Goal: Leave review/rating: Leave review/rating

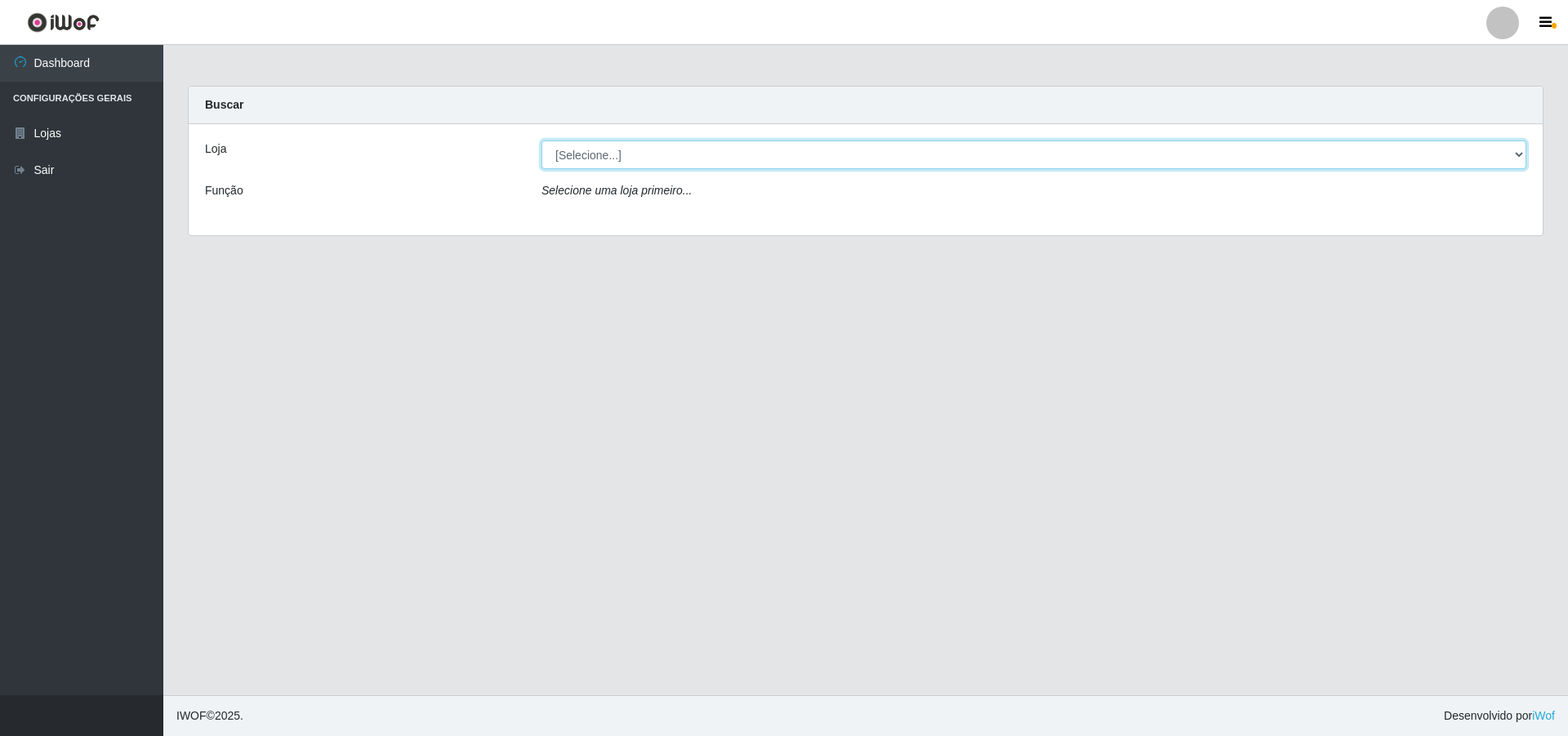
click at [777, 157] on select "[Selecione...] Atacado Vem - [STREET_ADDRESS]" at bounding box center [1034, 155] width 985 height 29
select select "449"
click at [542, 140] on select "[Selecione...] Atacado Vem - [STREET_ADDRESS]" at bounding box center [1034, 155] width 985 height 29
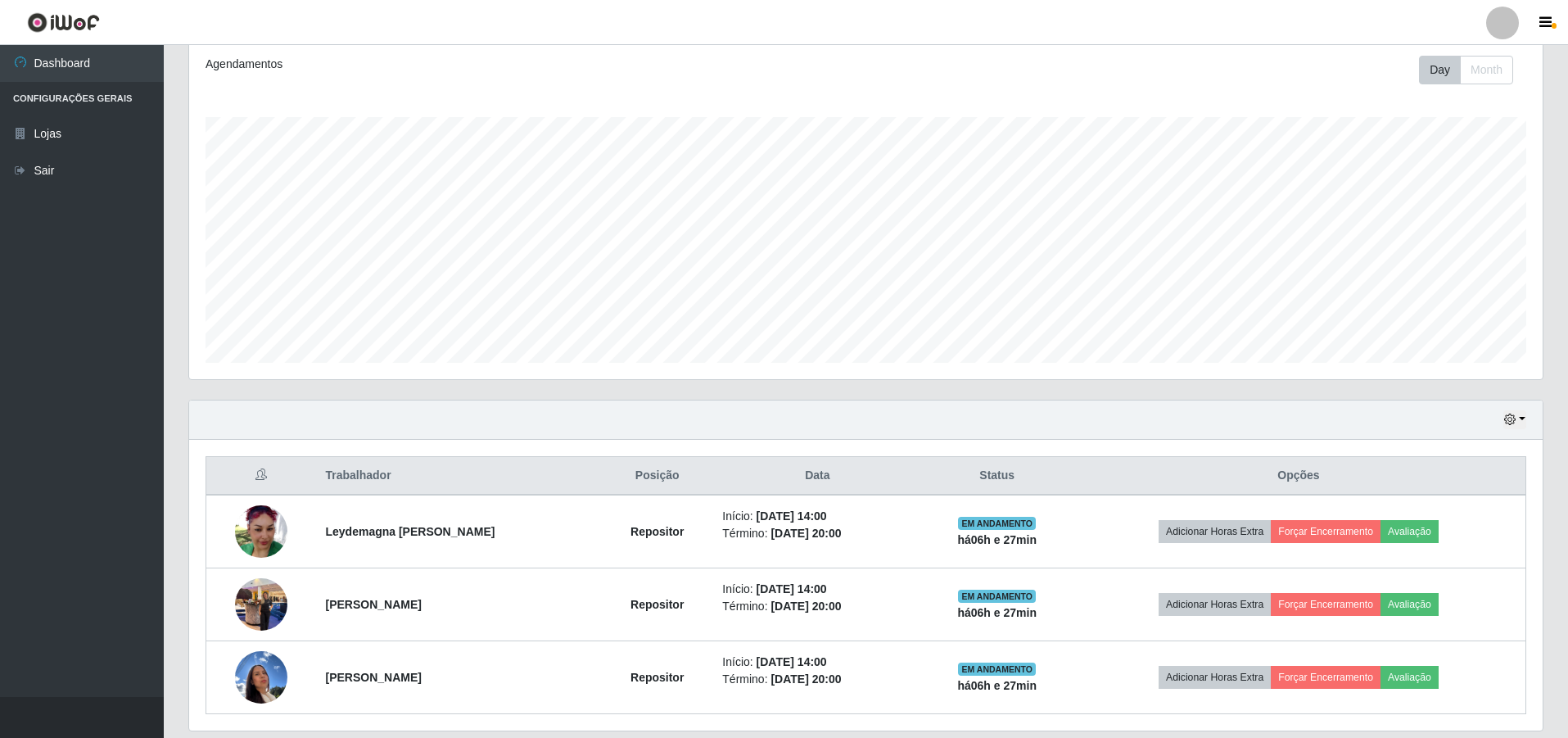
scroll to position [277, 0]
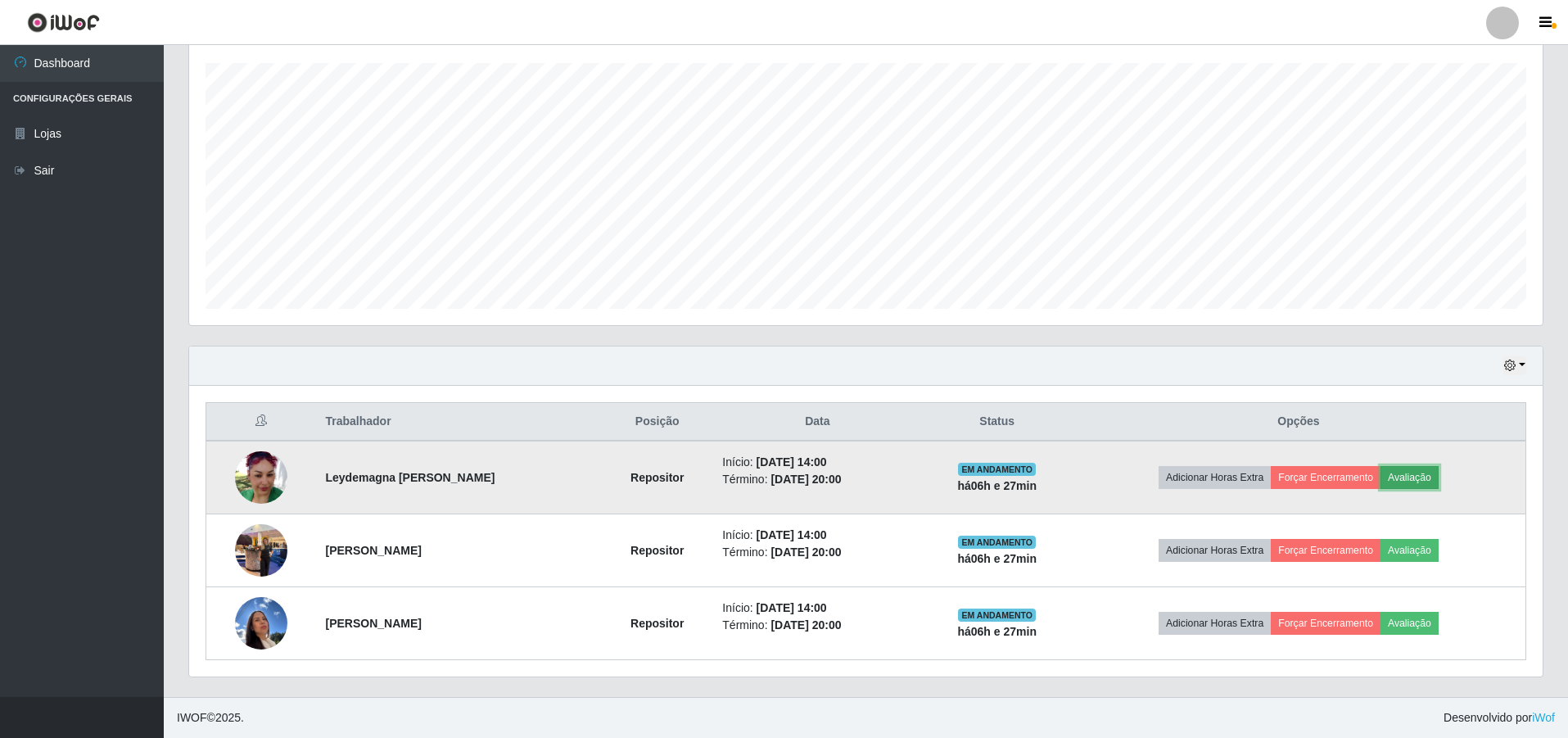
click at [779, 476] on button "Avaliação" at bounding box center [1409, 477] width 59 height 23
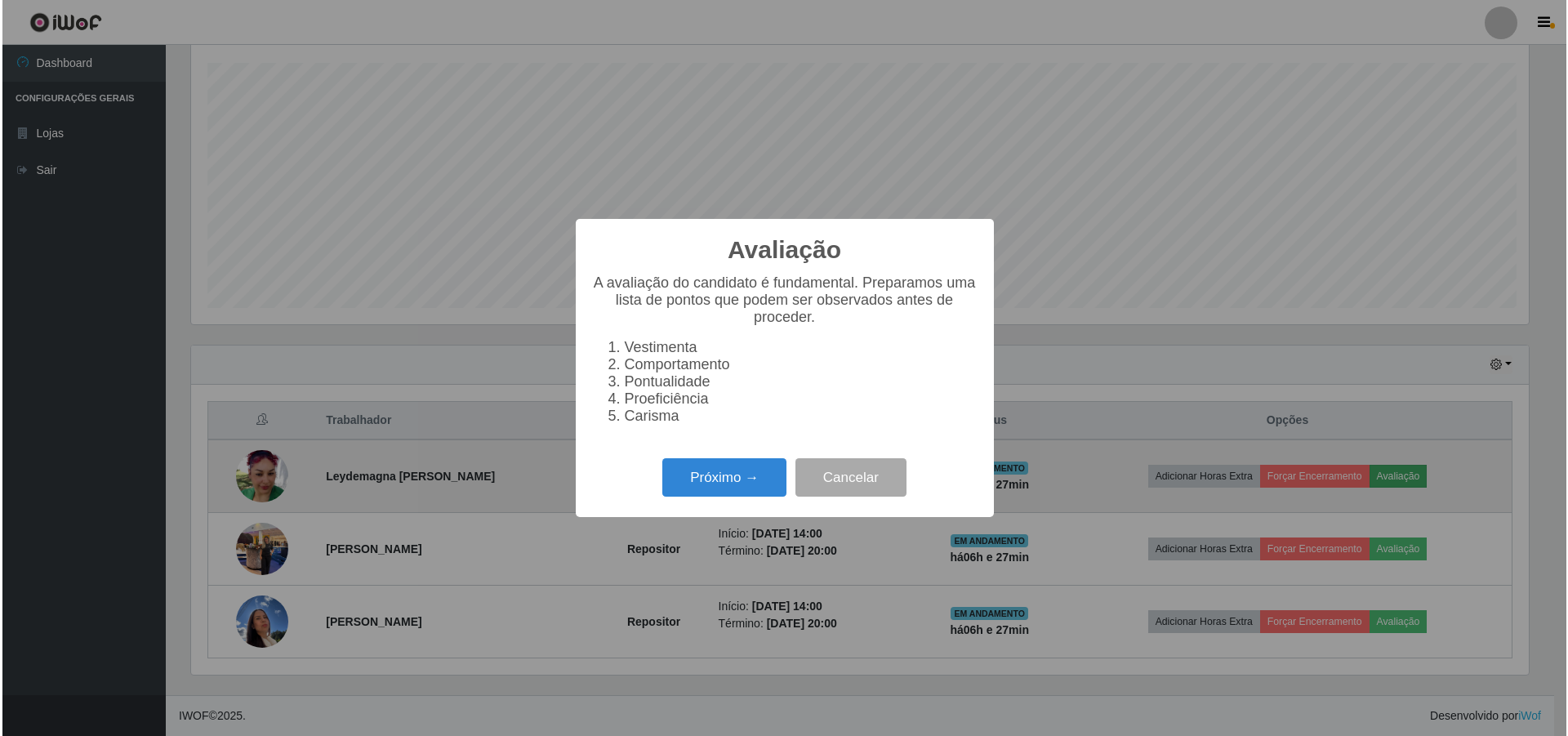
scroll to position [339, 1342]
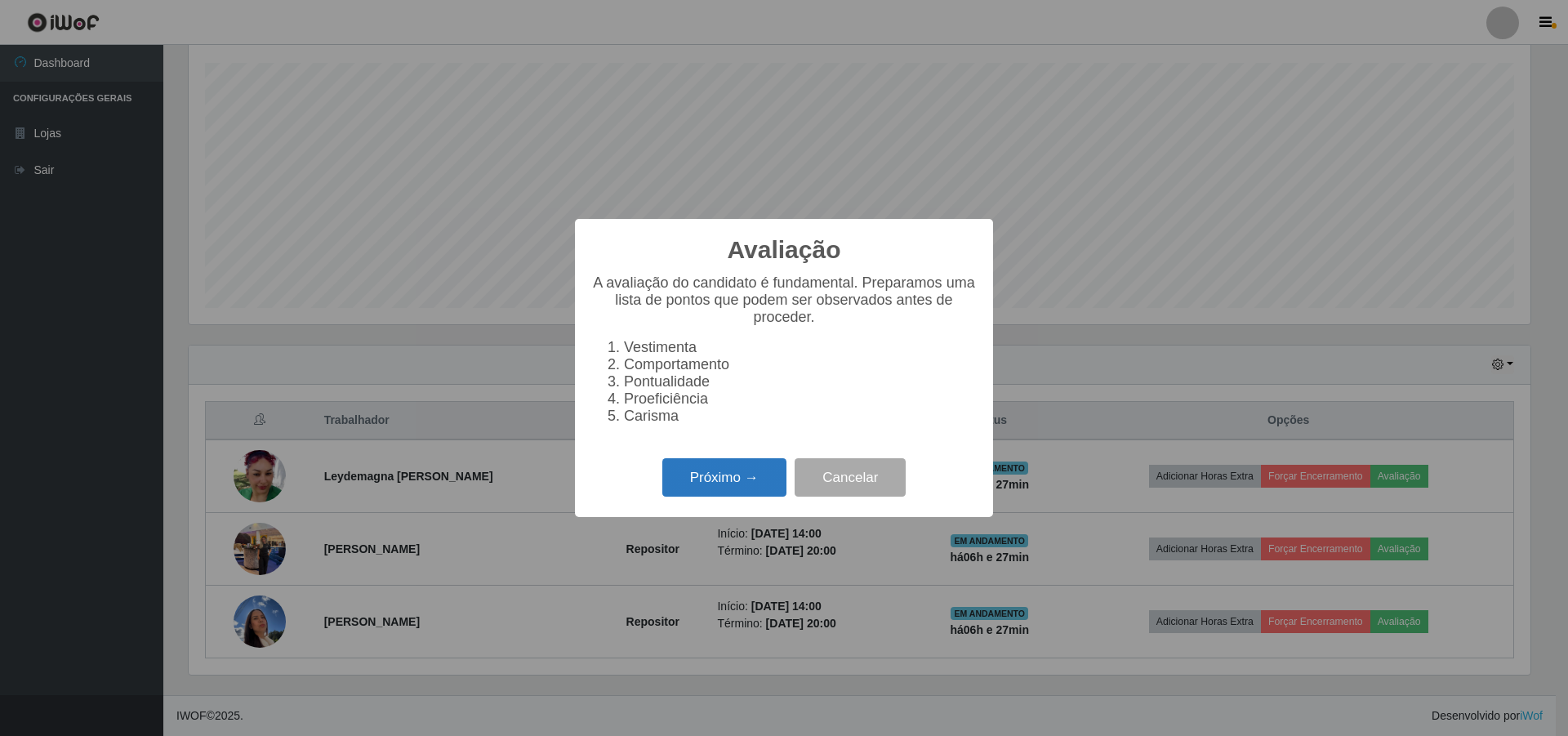
click at [749, 478] on button "Próximo →" at bounding box center [724, 476] width 124 height 38
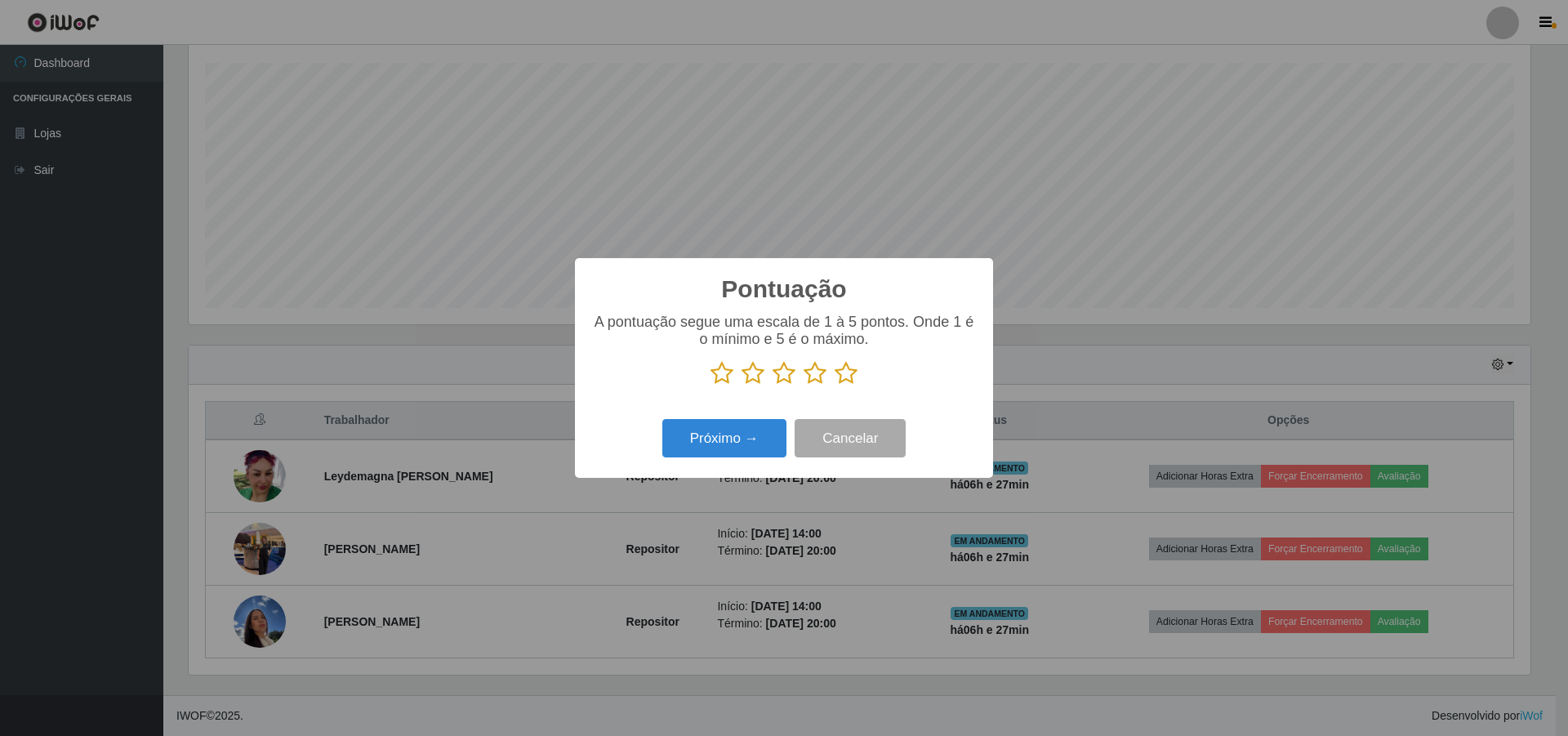
click at [777, 378] on icon at bounding box center [784, 373] width 23 height 25
click at [773, 386] on input "radio" at bounding box center [773, 386] width 0 height 0
click at [749, 440] on button "Próximo →" at bounding box center [724, 437] width 124 height 38
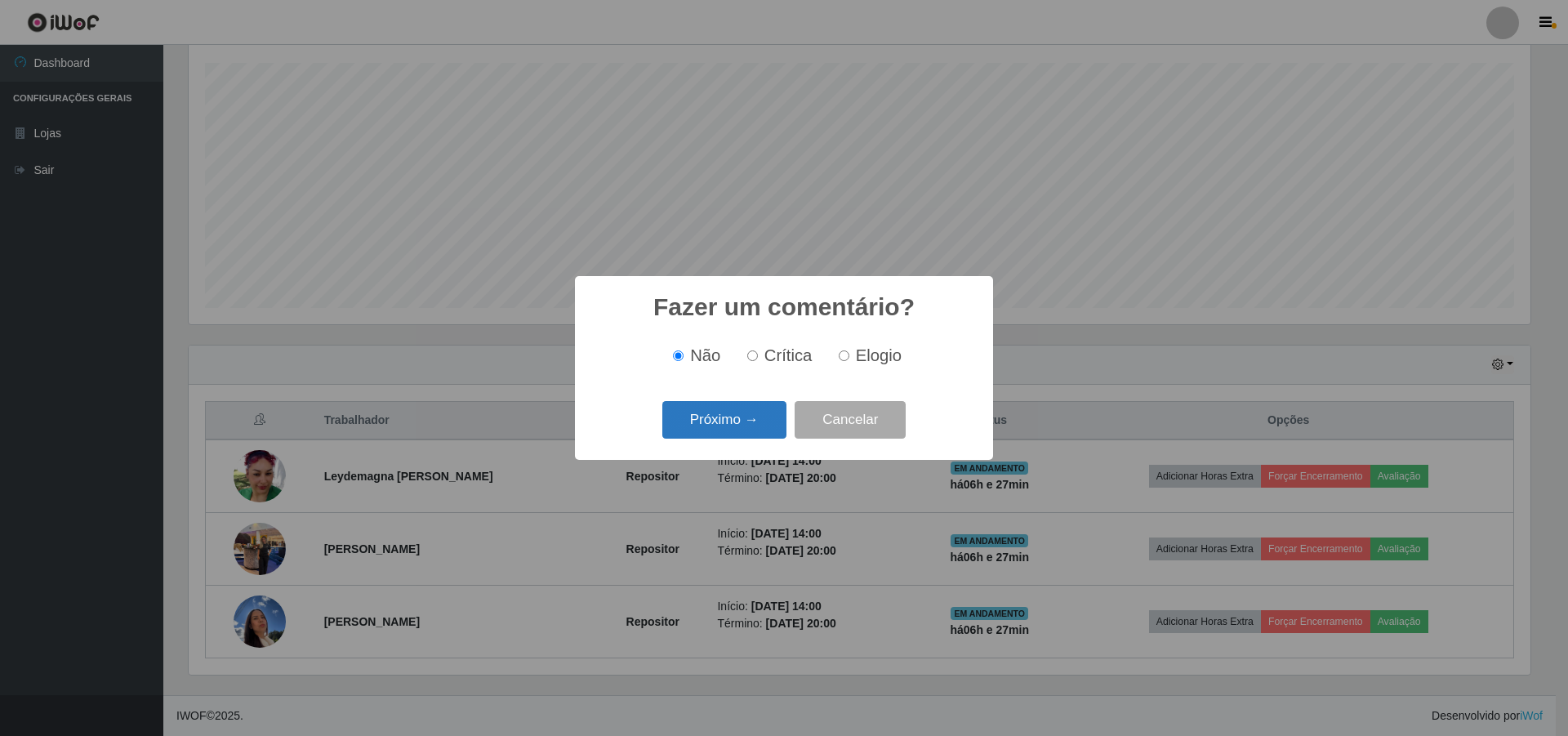
click at [740, 403] on button "Próximo →" at bounding box center [724, 420] width 124 height 38
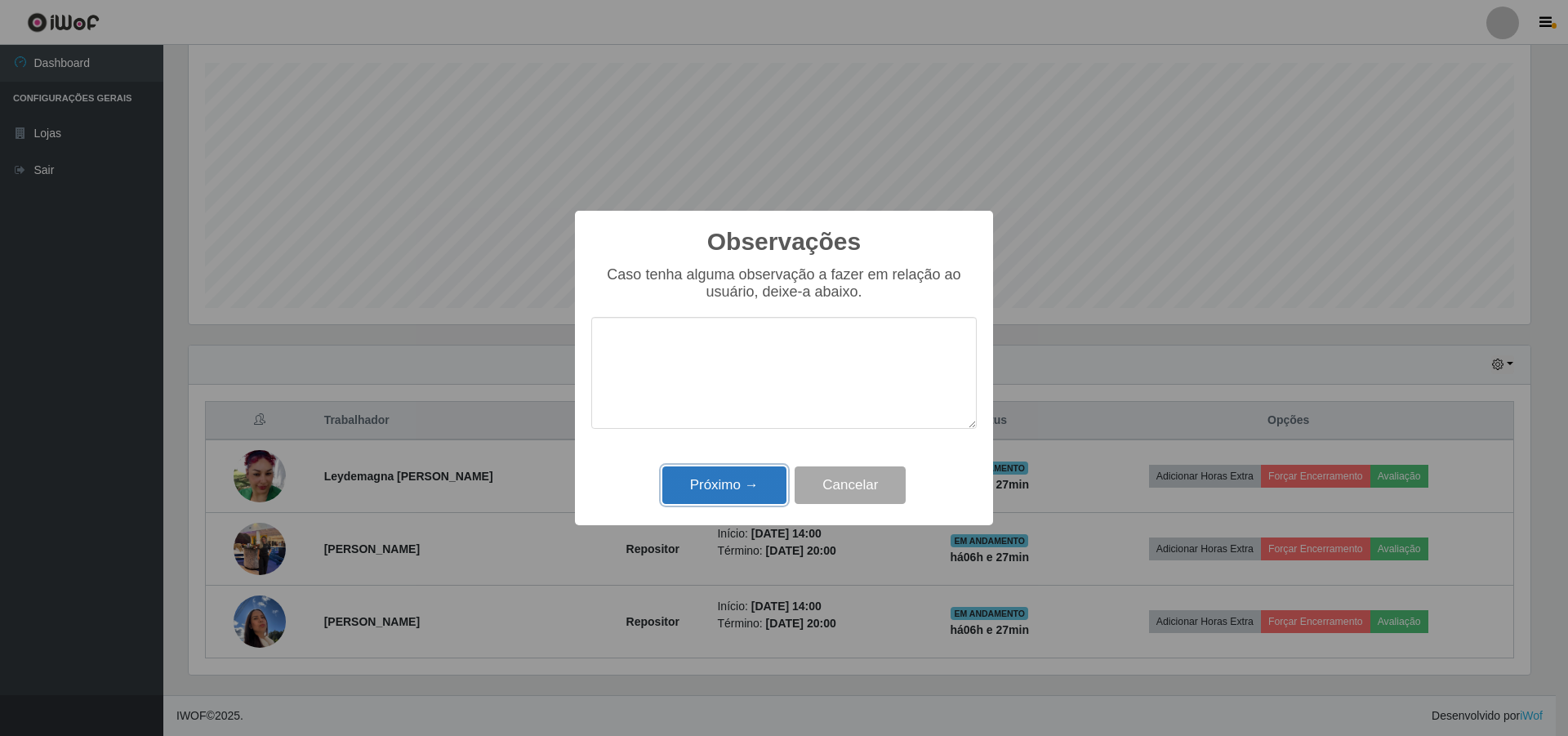
click at [737, 477] on button "Próximo →" at bounding box center [724, 485] width 124 height 38
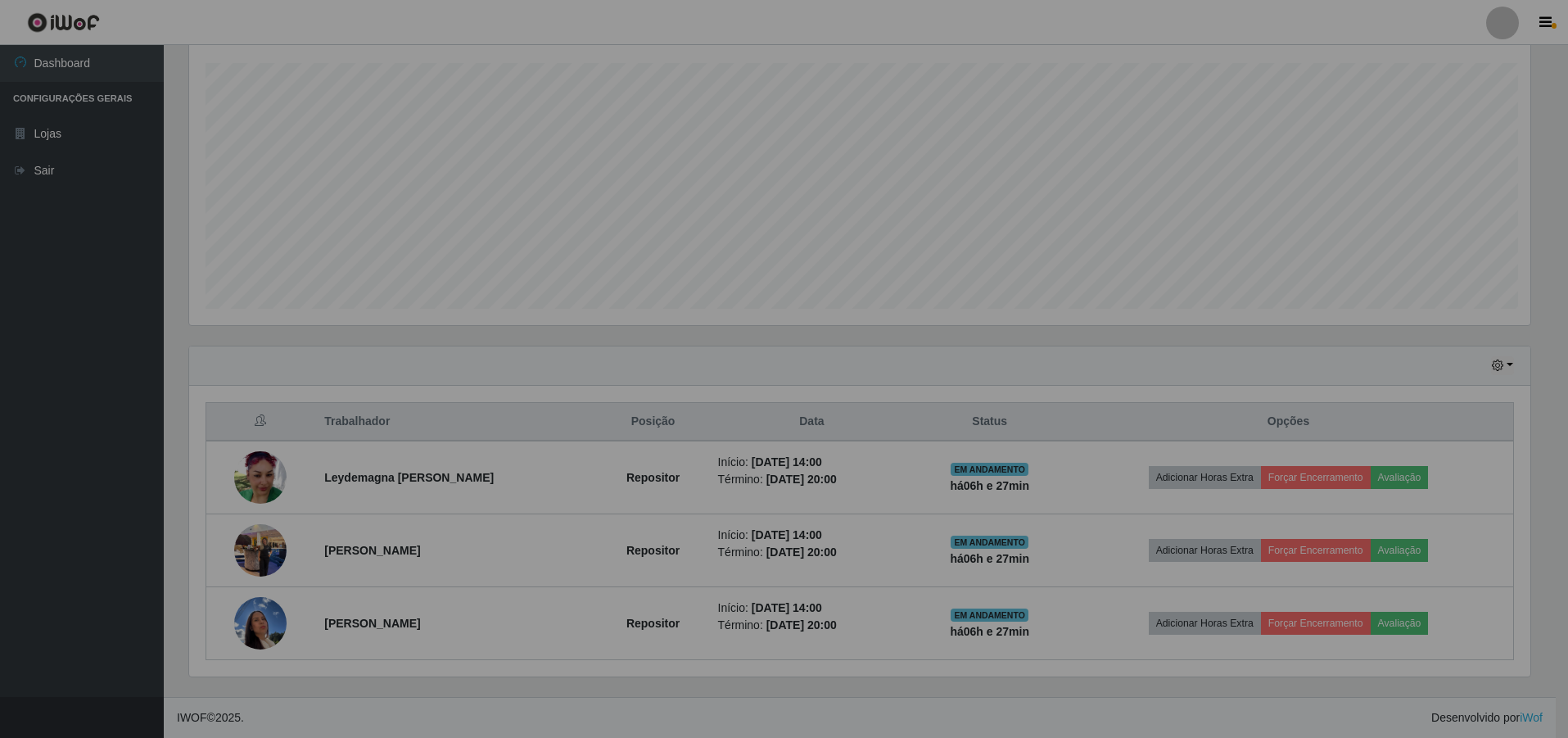
scroll to position [340, 1353]
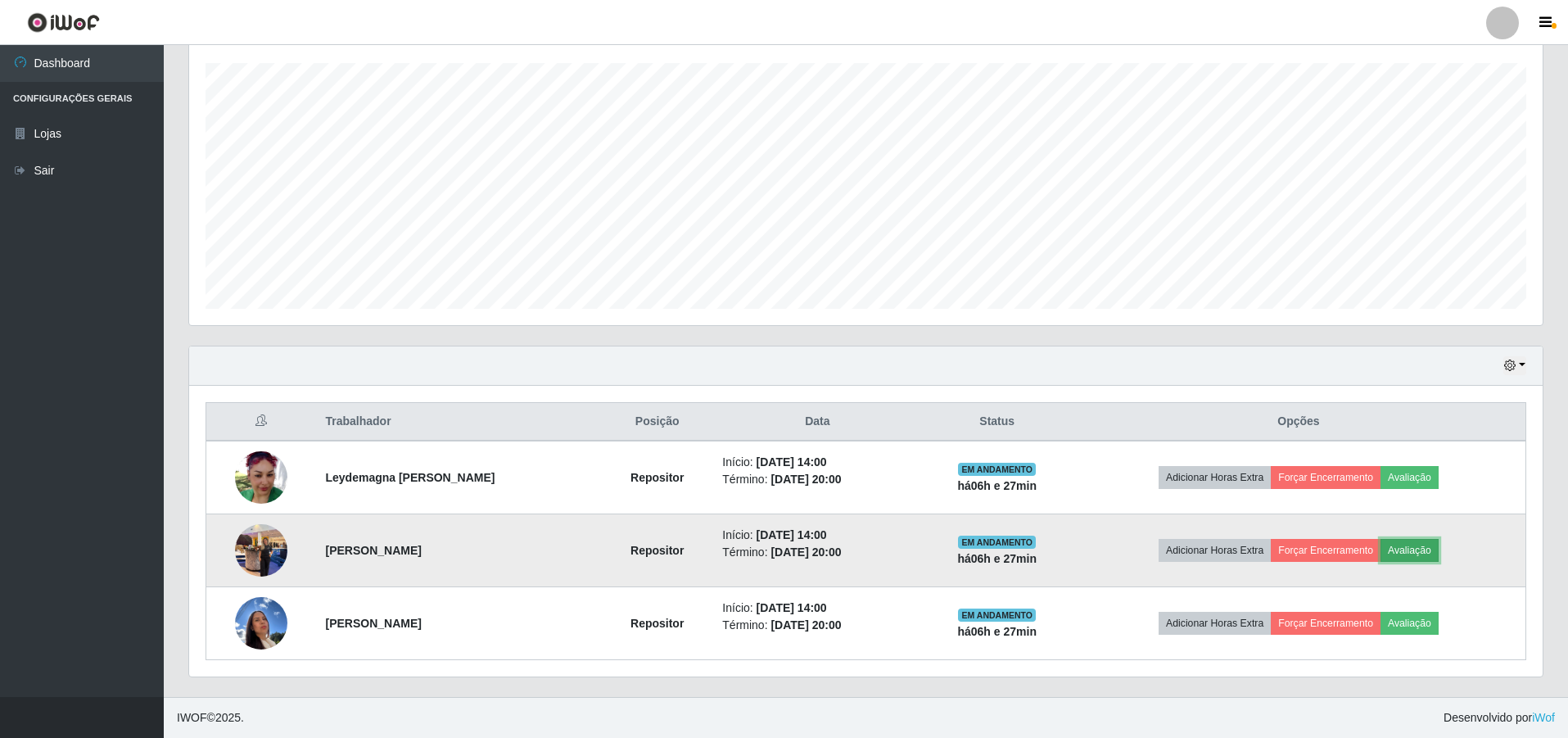
click at [779, 553] on button "Avaliação" at bounding box center [1409, 550] width 59 height 23
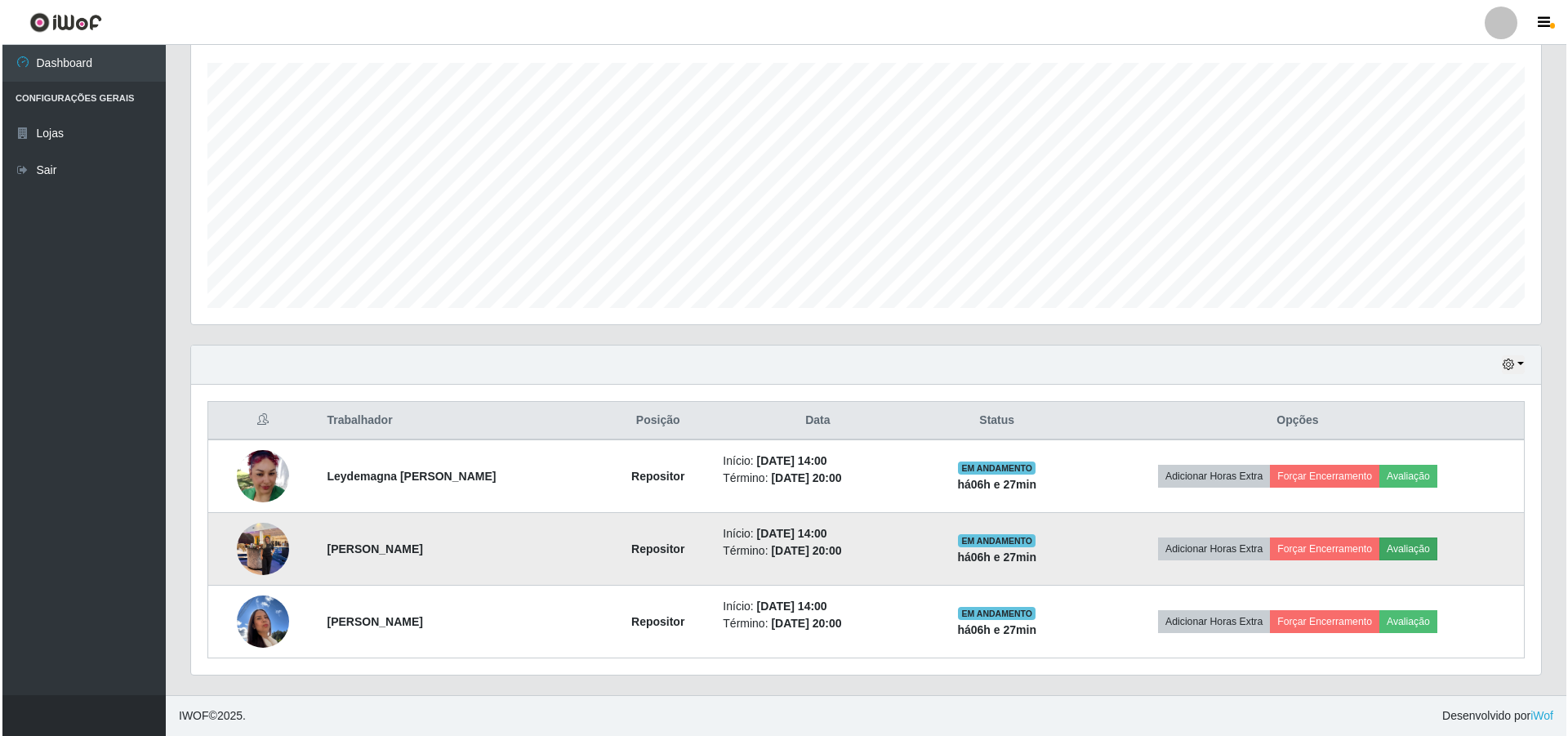
scroll to position [339, 1342]
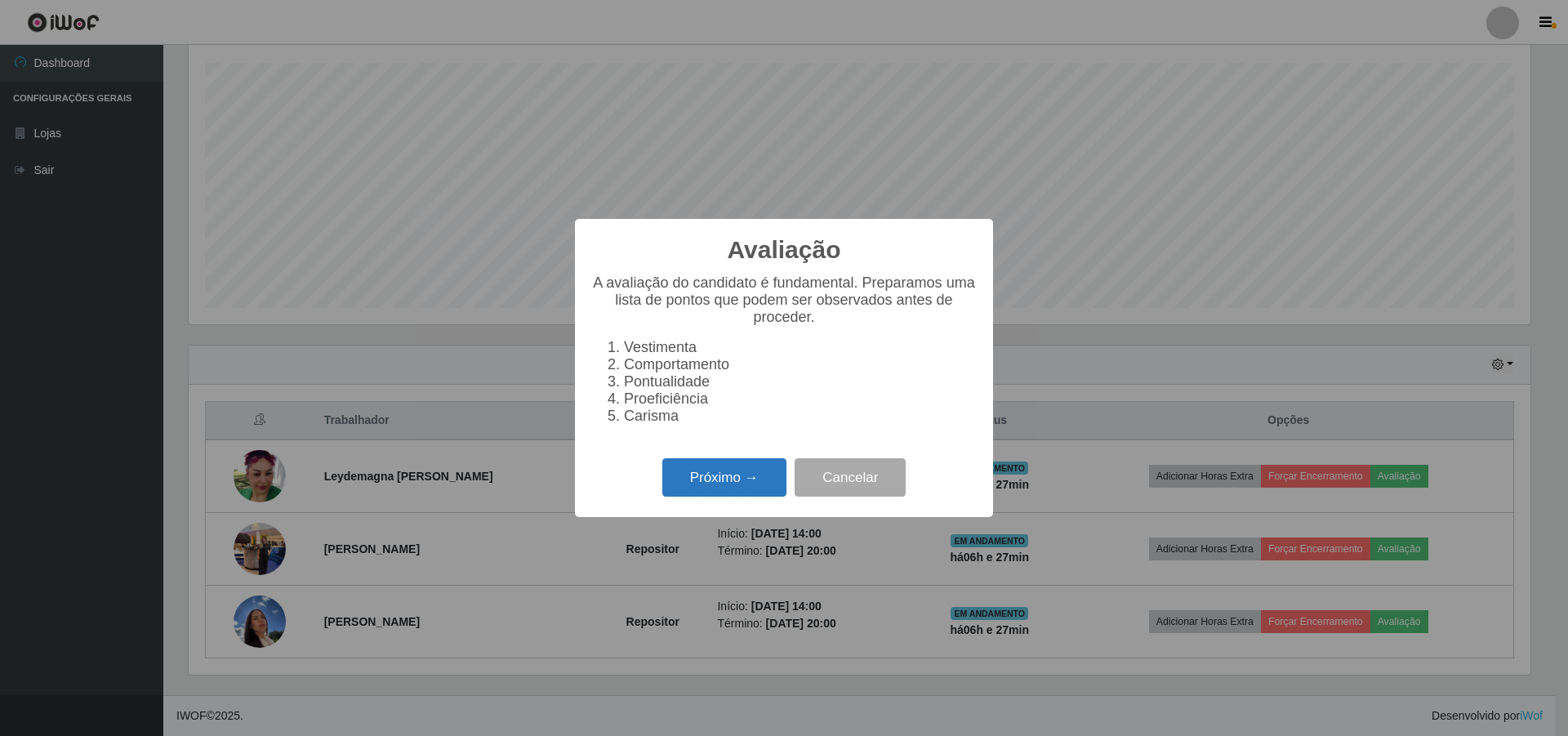
click at [729, 491] on button "Próximo →" at bounding box center [724, 476] width 124 height 38
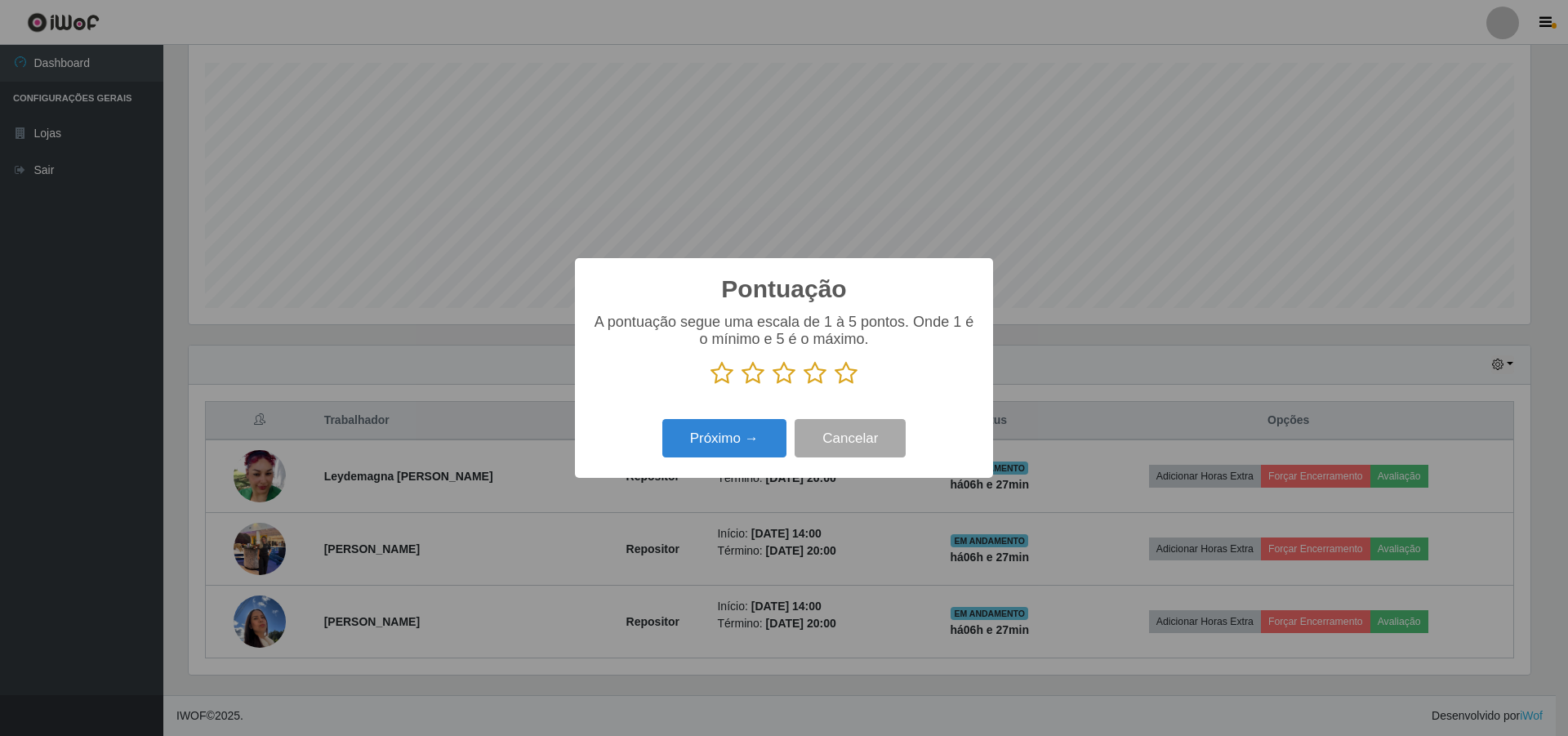
scroll to position [816203, 815411]
click at [777, 377] on icon at bounding box center [784, 373] width 23 height 25
click at [773, 386] on input "radio" at bounding box center [773, 386] width 0 height 0
click at [767, 444] on button "Próximo →" at bounding box center [724, 437] width 124 height 38
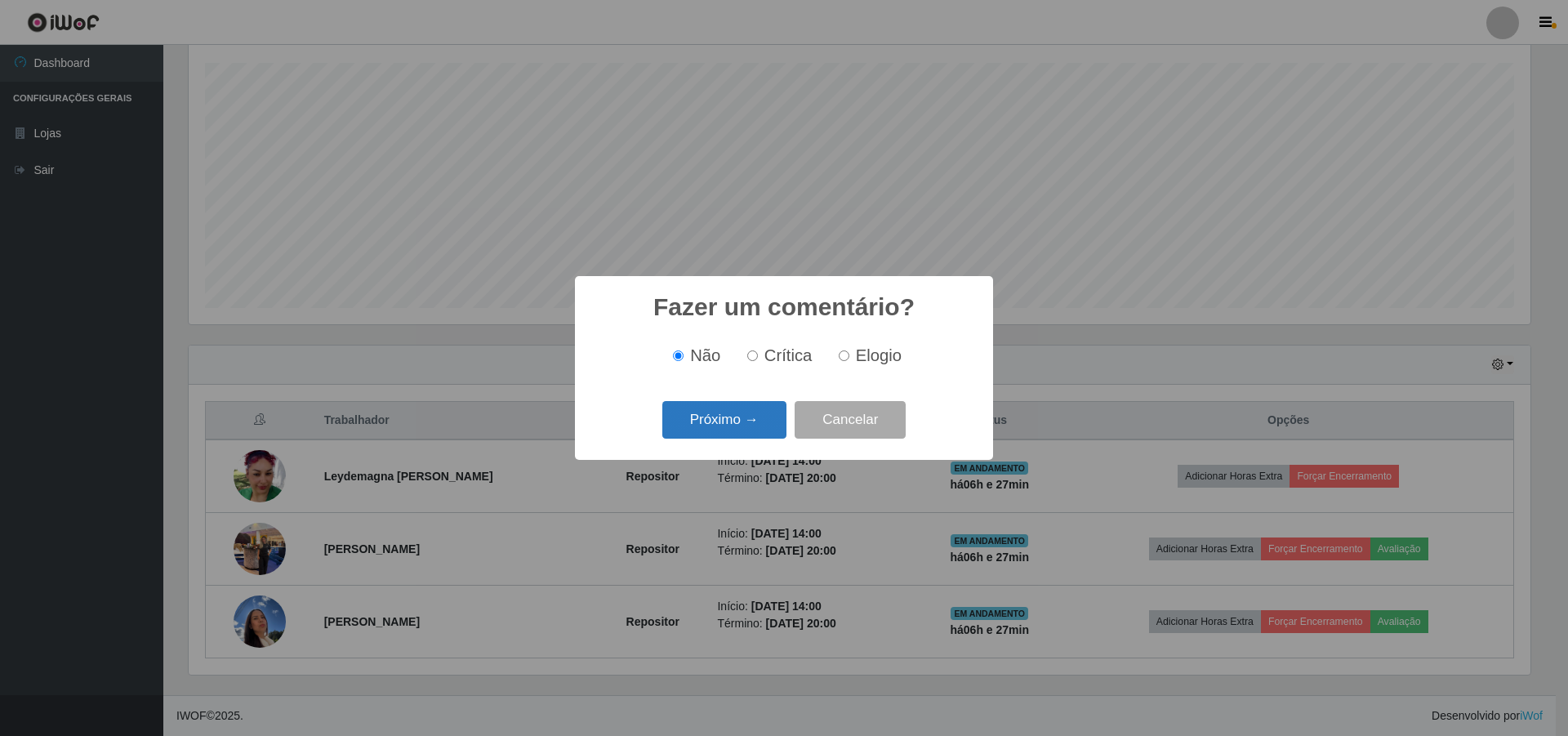
click at [744, 428] on button "Próximo →" at bounding box center [724, 420] width 124 height 38
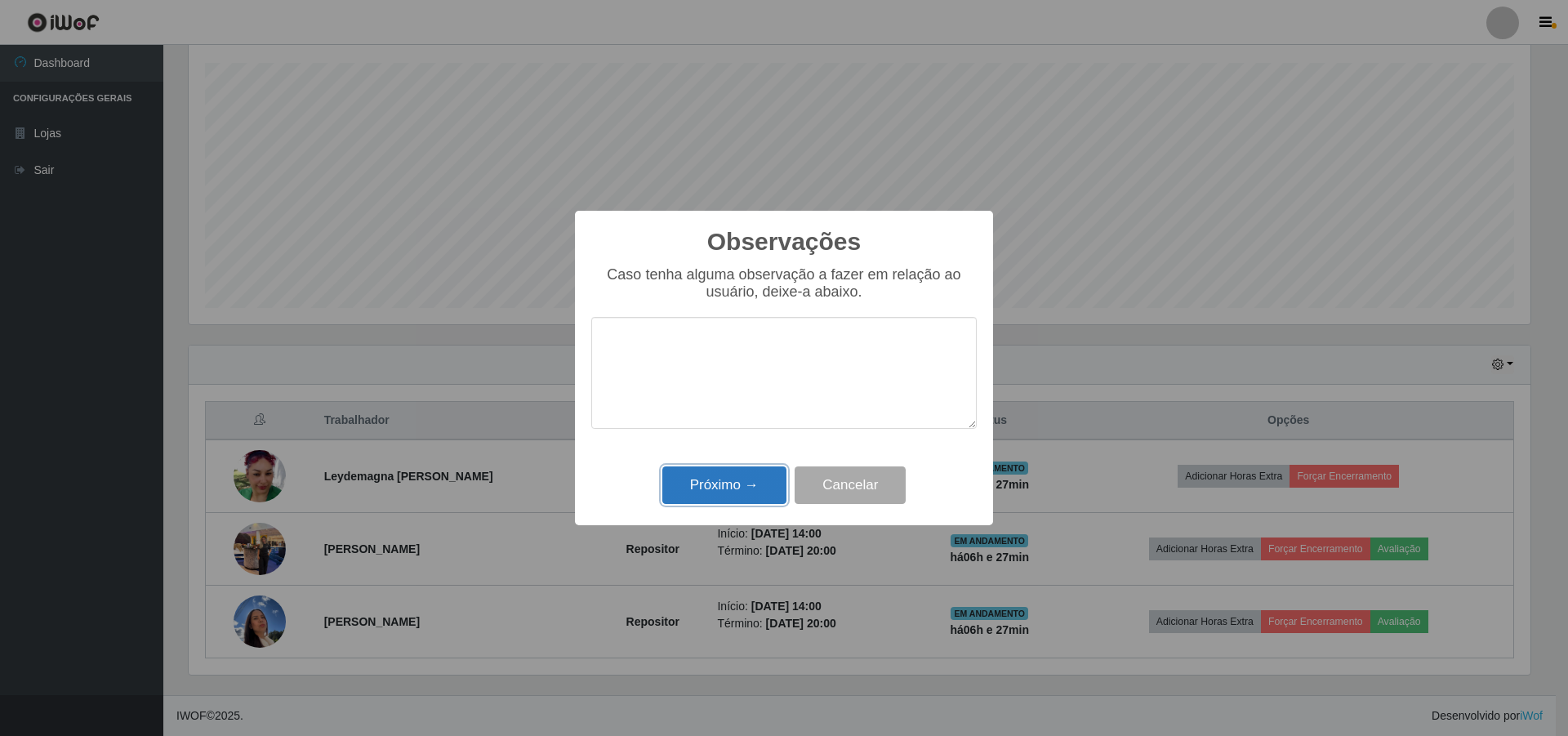
click at [737, 481] on button "Próximo →" at bounding box center [724, 485] width 124 height 38
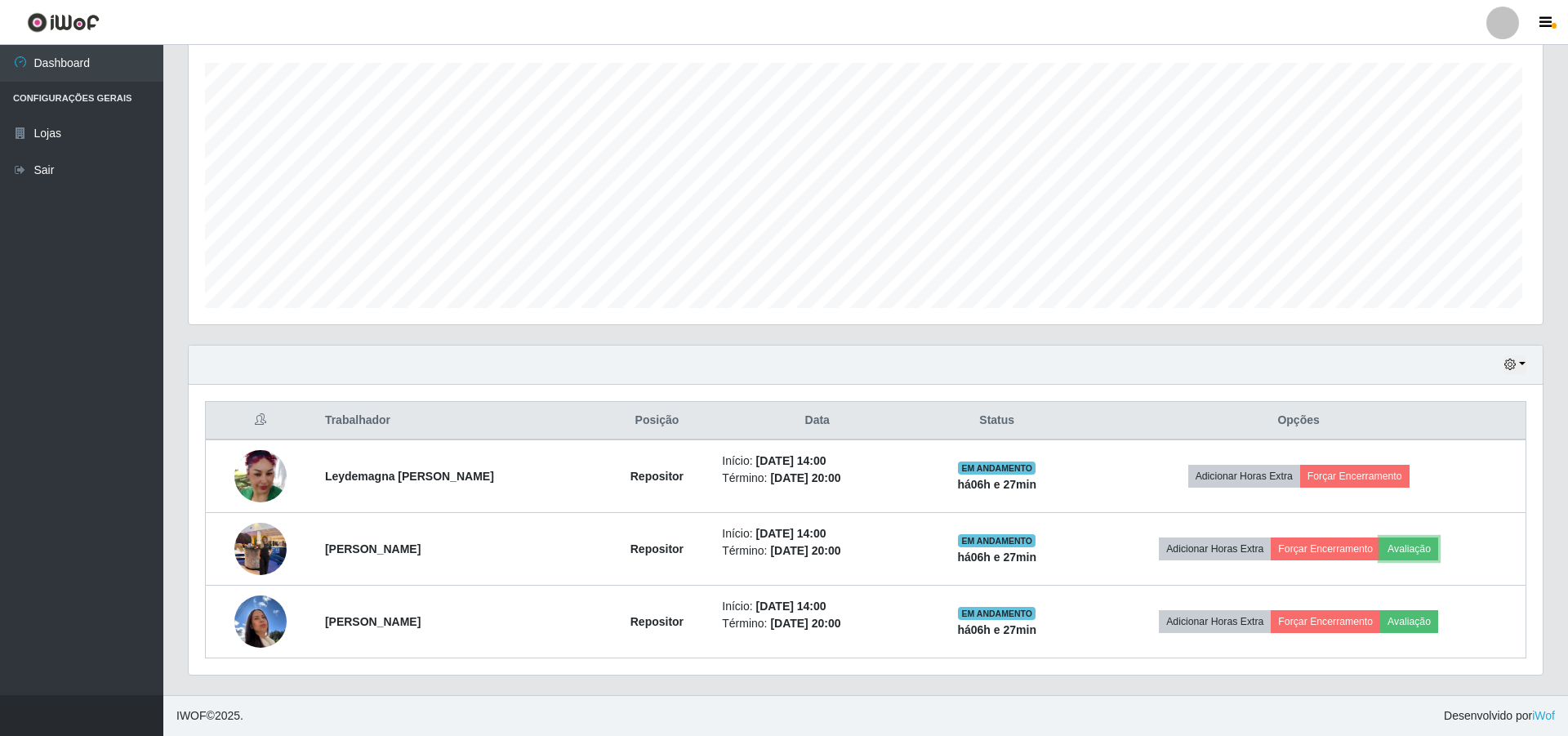
scroll to position [339, 1350]
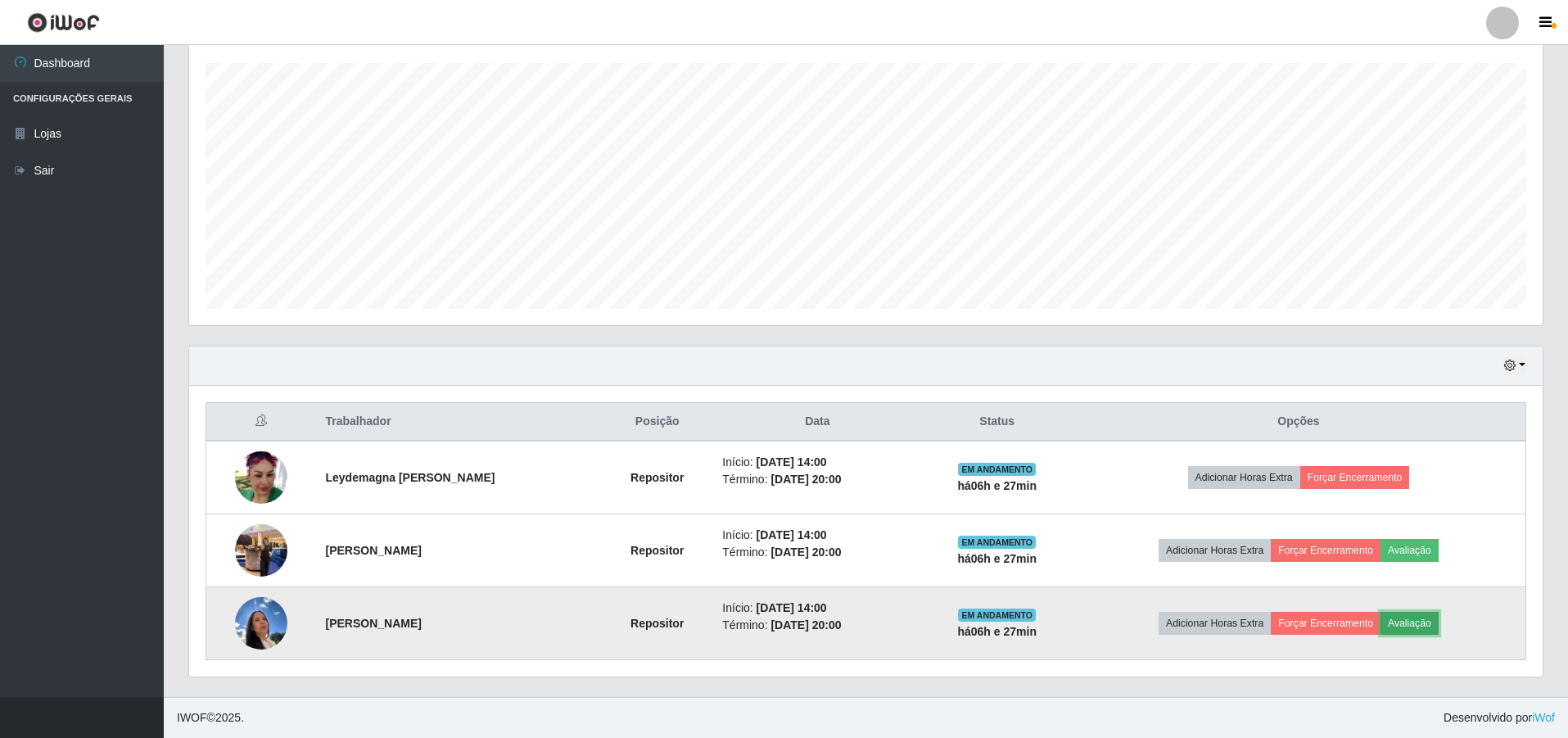
click at [779, 622] on button "Avaliação" at bounding box center [1409, 623] width 59 height 23
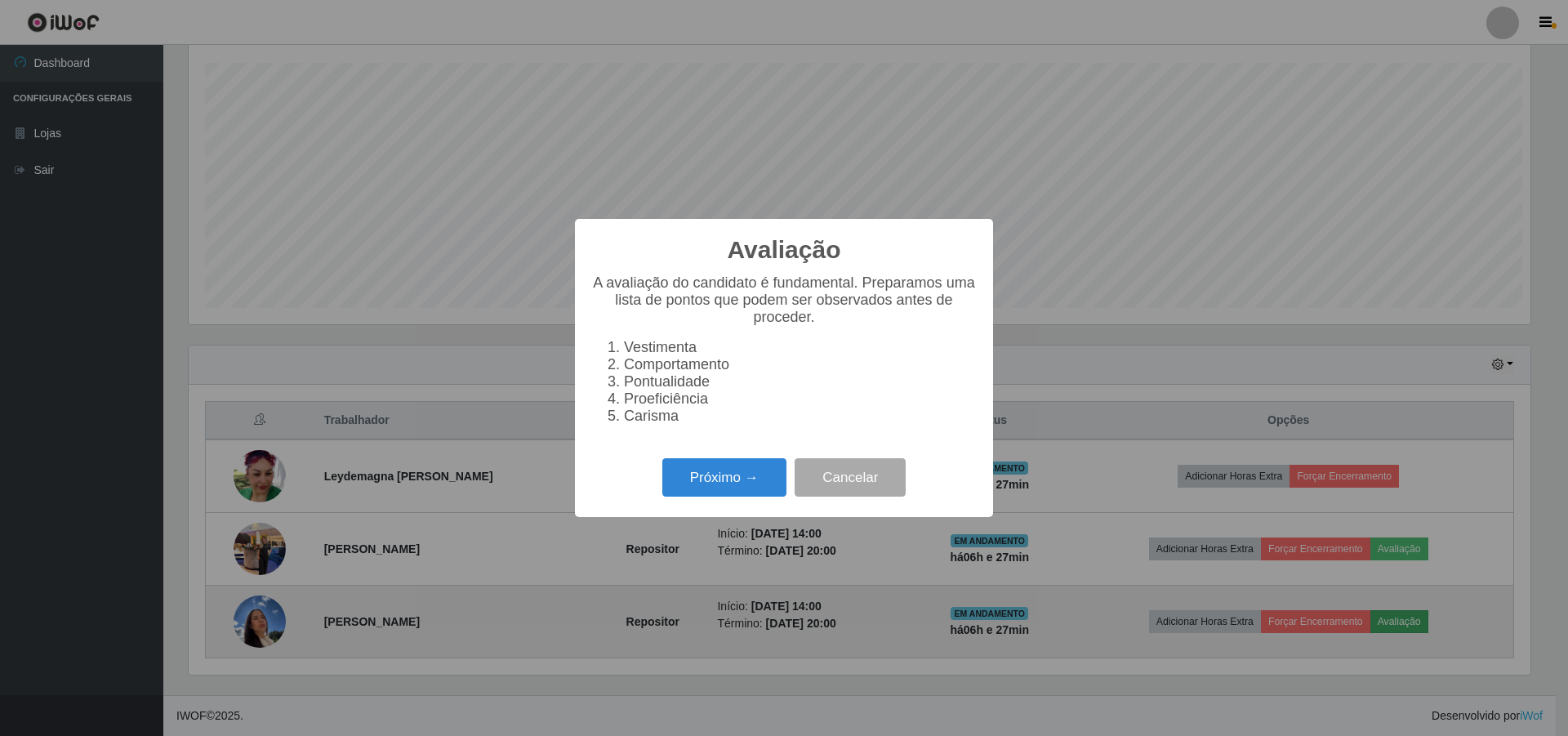
scroll to position [339, 1342]
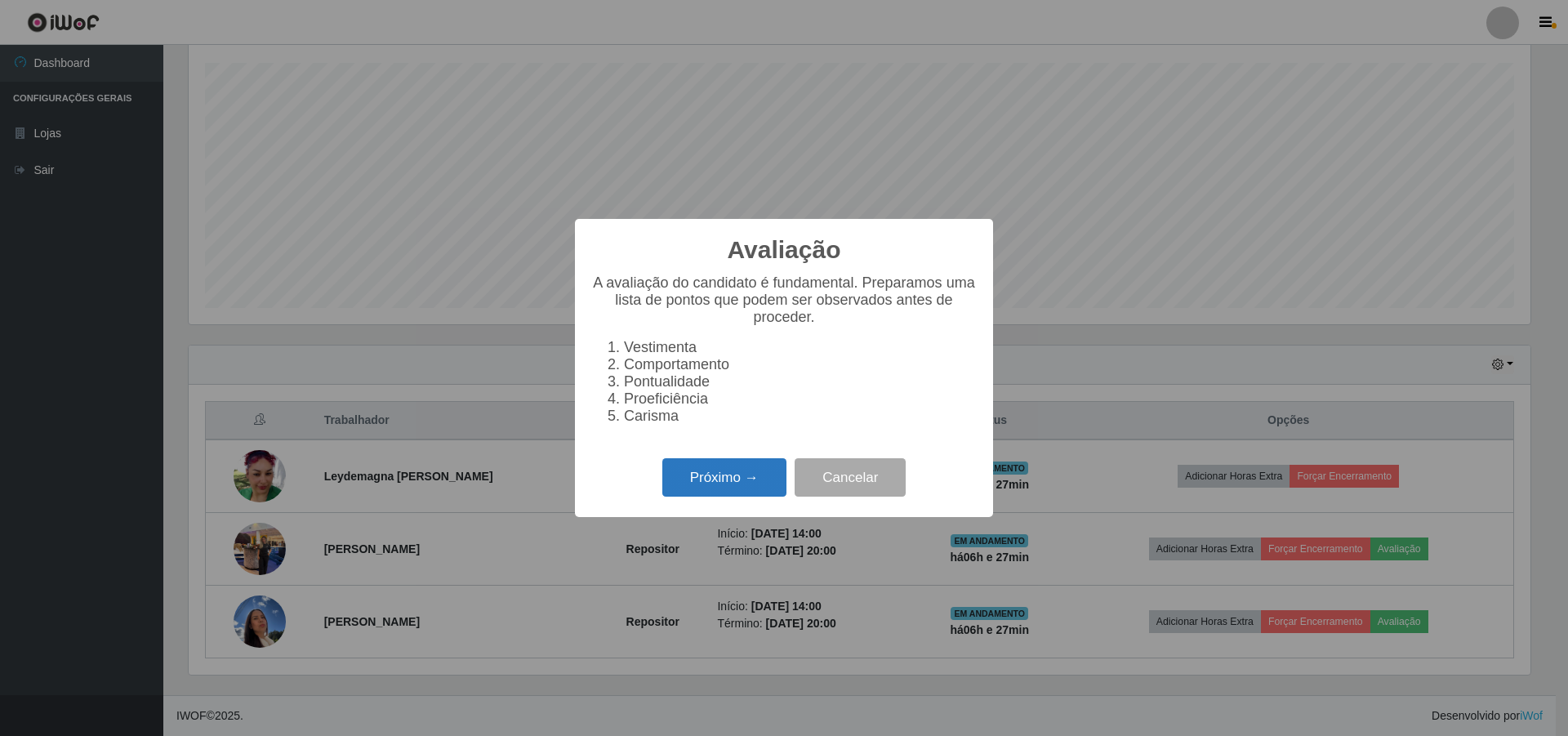
click at [752, 484] on button "Próximo →" at bounding box center [724, 476] width 124 height 38
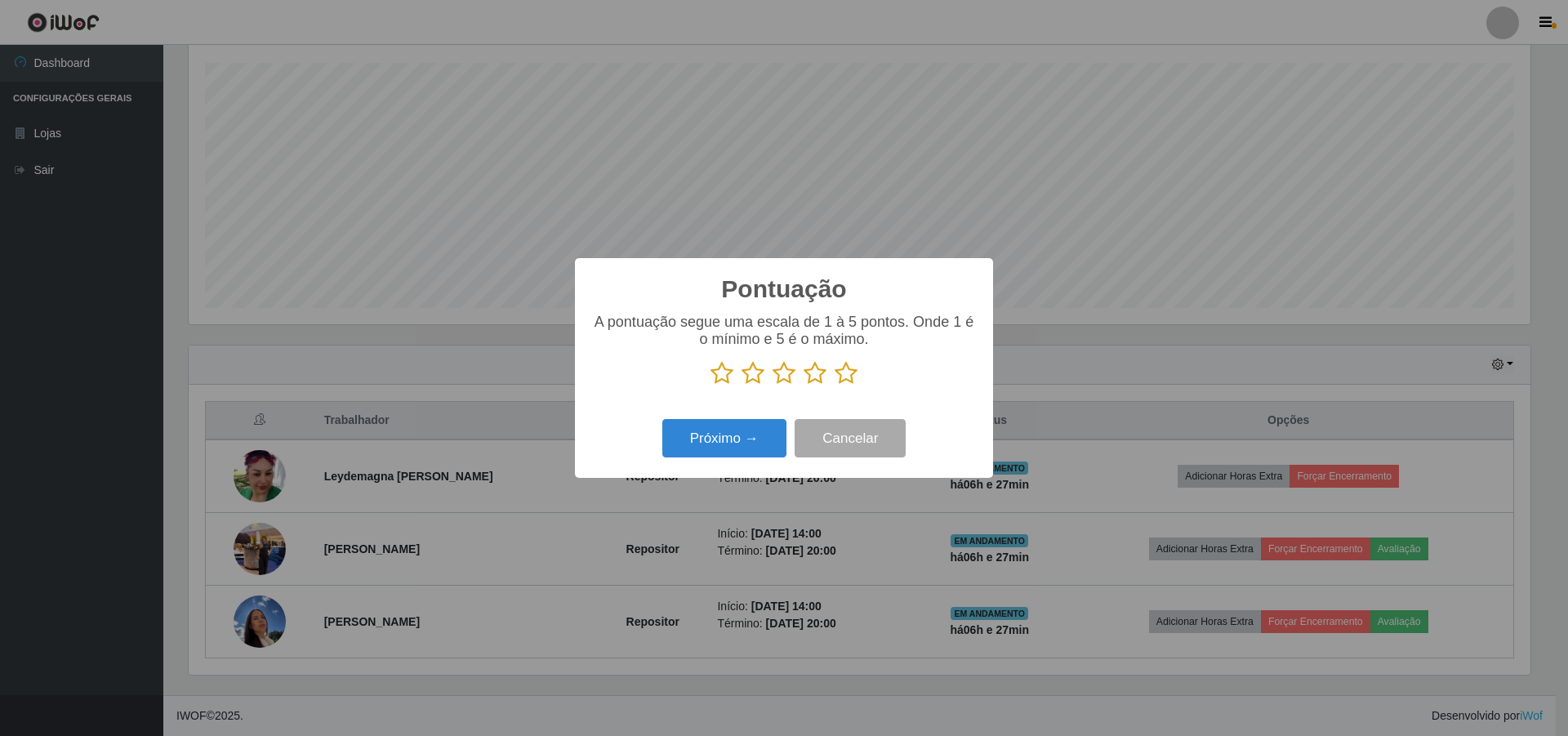
scroll to position [816203, 815411]
click at [777, 384] on icon at bounding box center [784, 373] width 23 height 25
click at [773, 386] on input "radio" at bounding box center [773, 386] width 0 height 0
click at [763, 429] on button "Próximo →" at bounding box center [724, 437] width 124 height 38
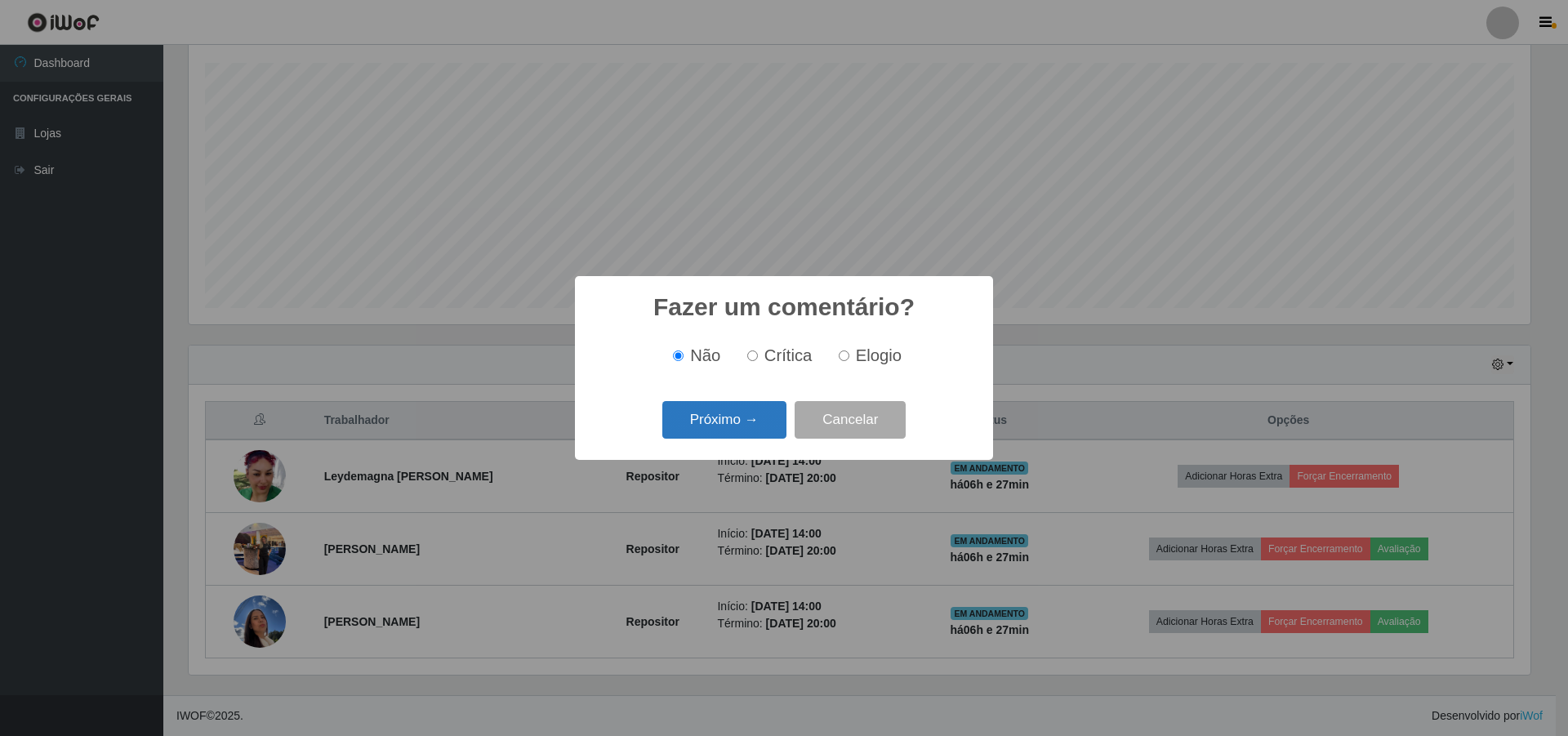
click at [756, 429] on button "Próximo →" at bounding box center [724, 420] width 124 height 38
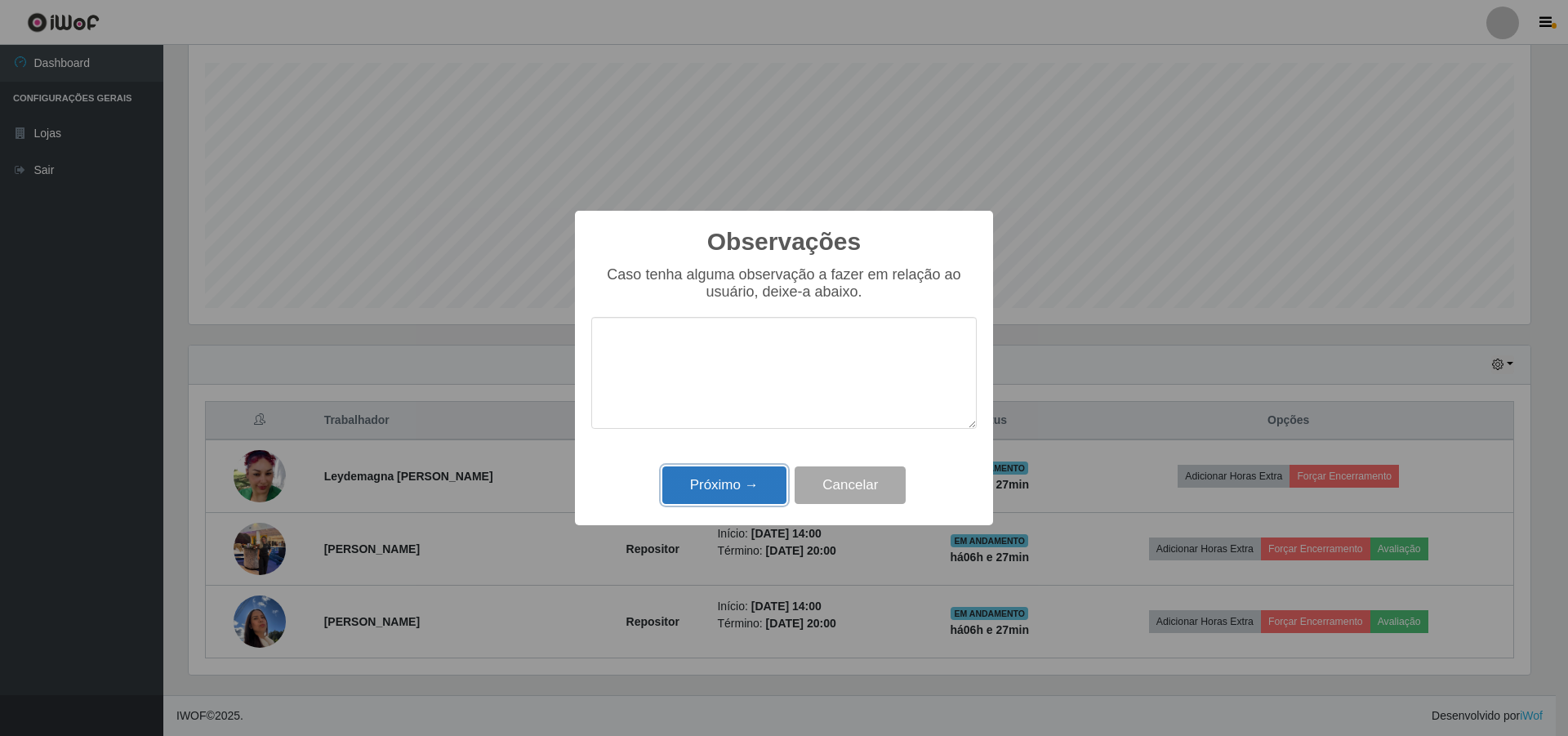
click at [747, 477] on button "Próximo →" at bounding box center [724, 485] width 124 height 38
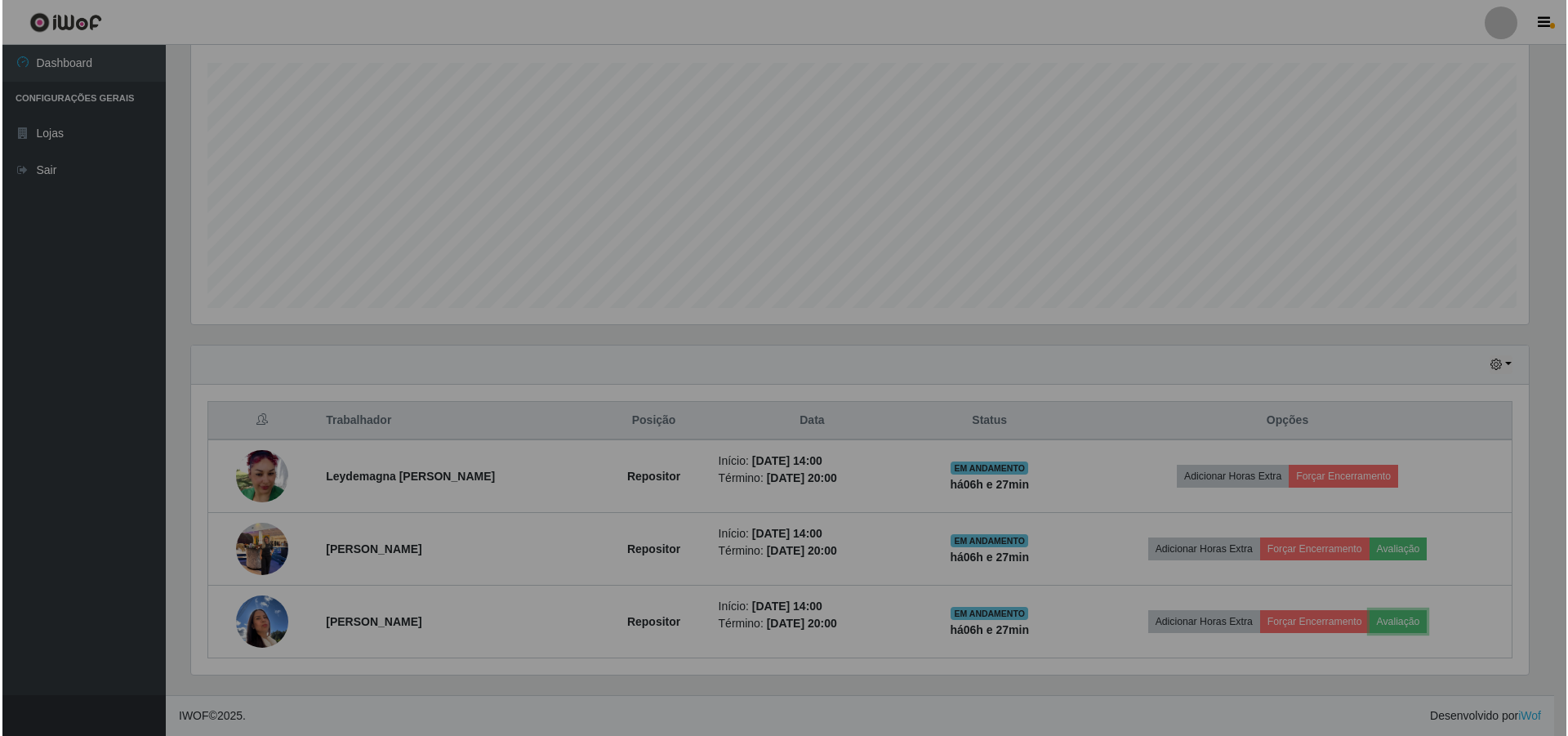
scroll to position [339, 1350]
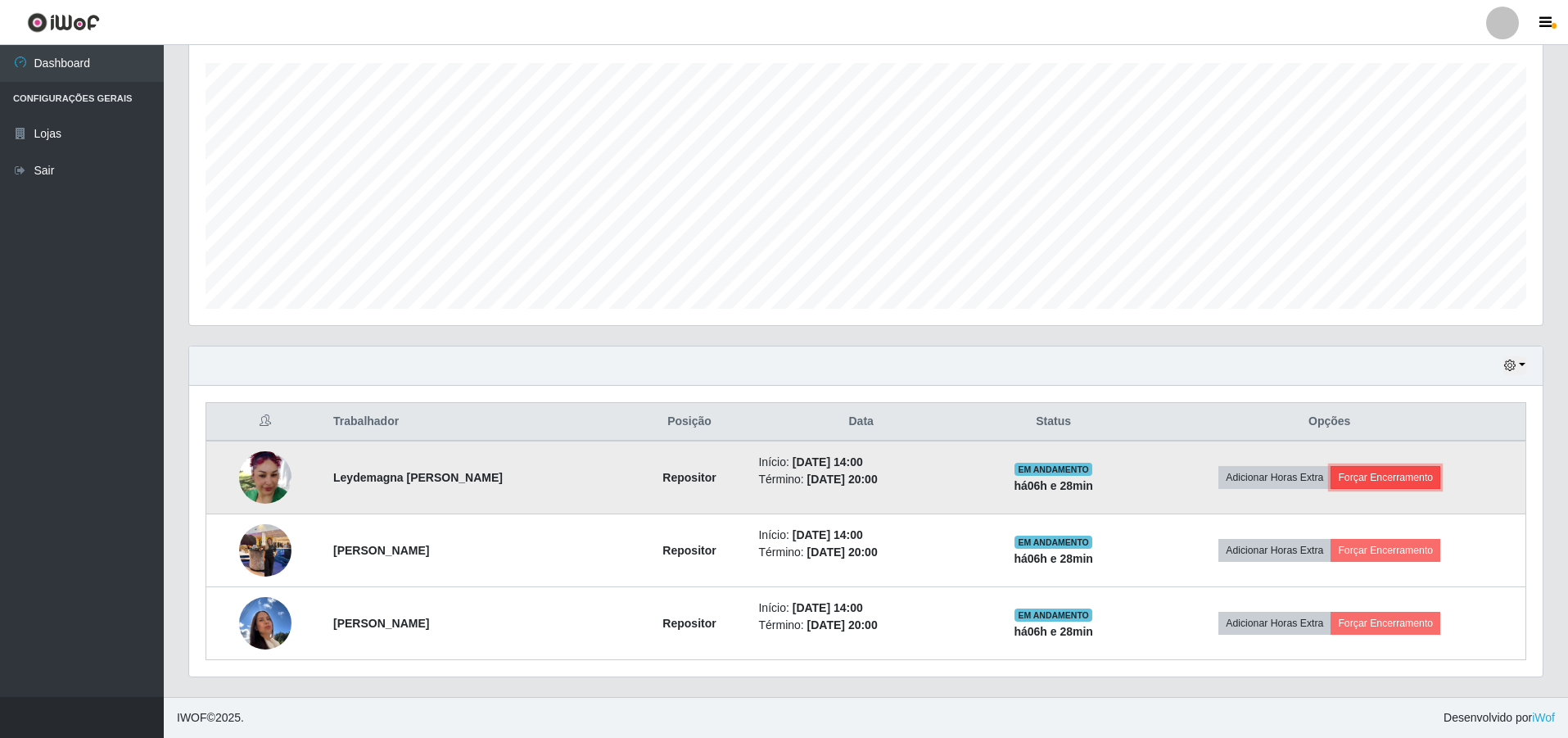
click at [779, 475] on button "Forçar Encerramento" at bounding box center [1385, 477] width 109 height 23
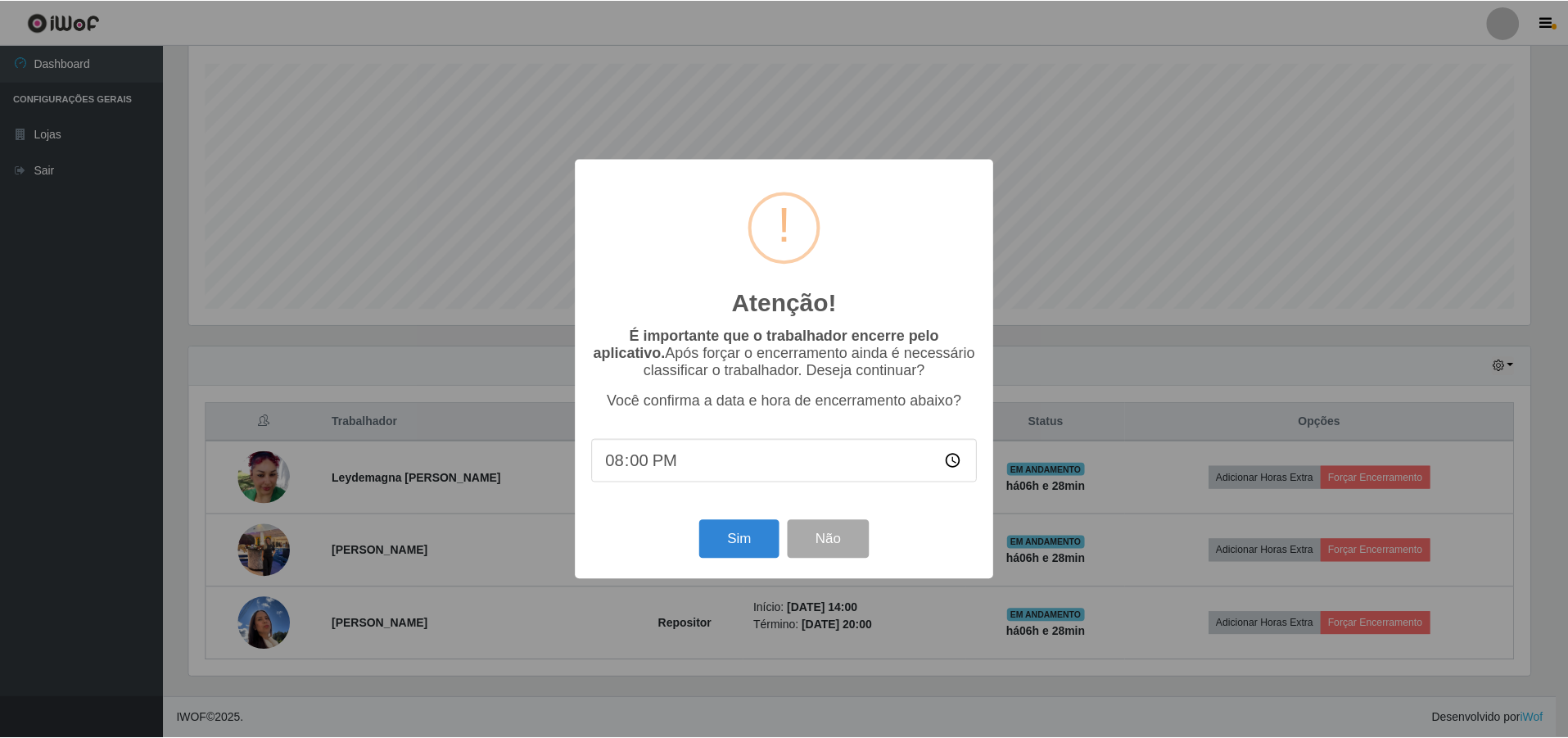
scroll to position [340, 1346]
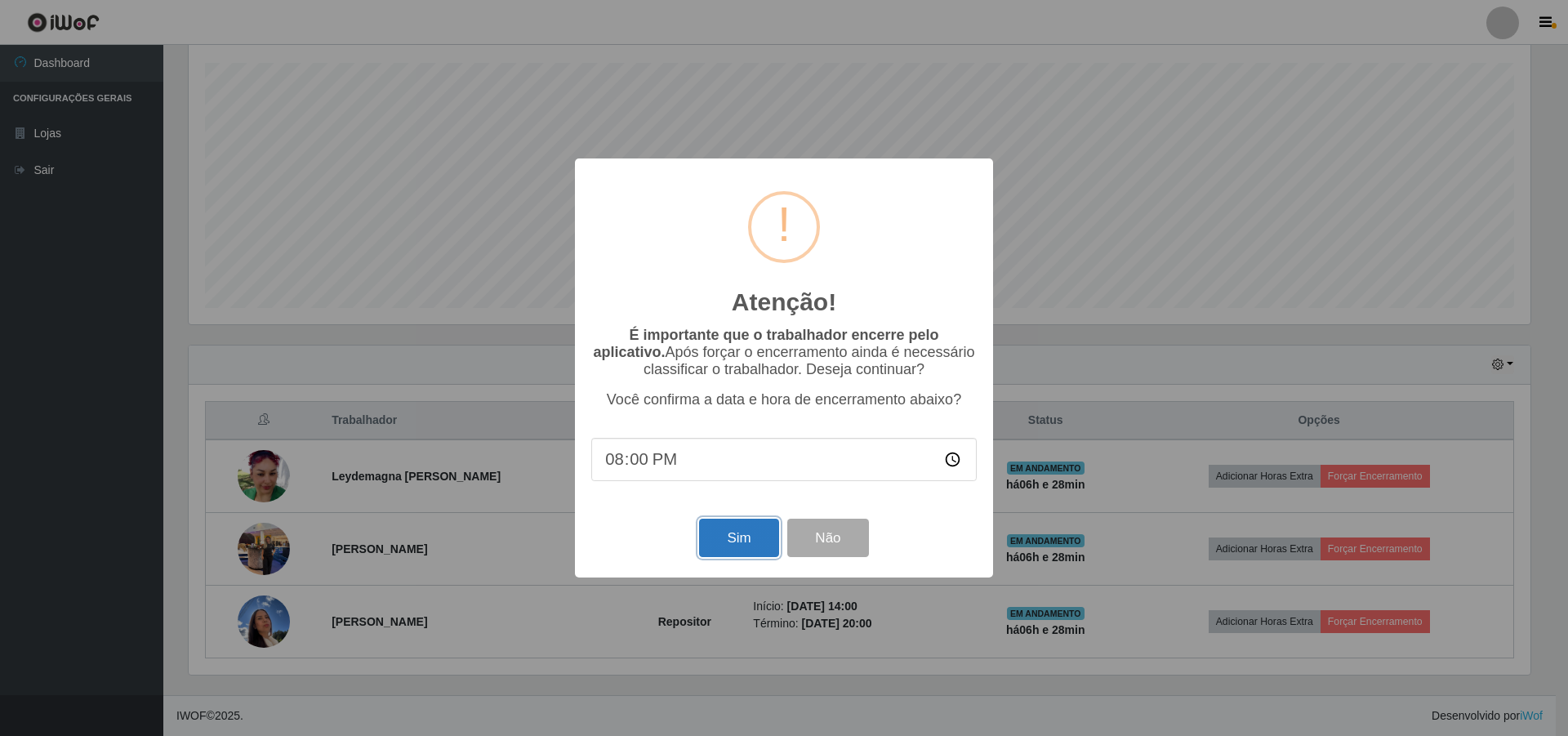
click at [742, 528] on button "Sim" at bounding box center [739, 537] width 80 height 38
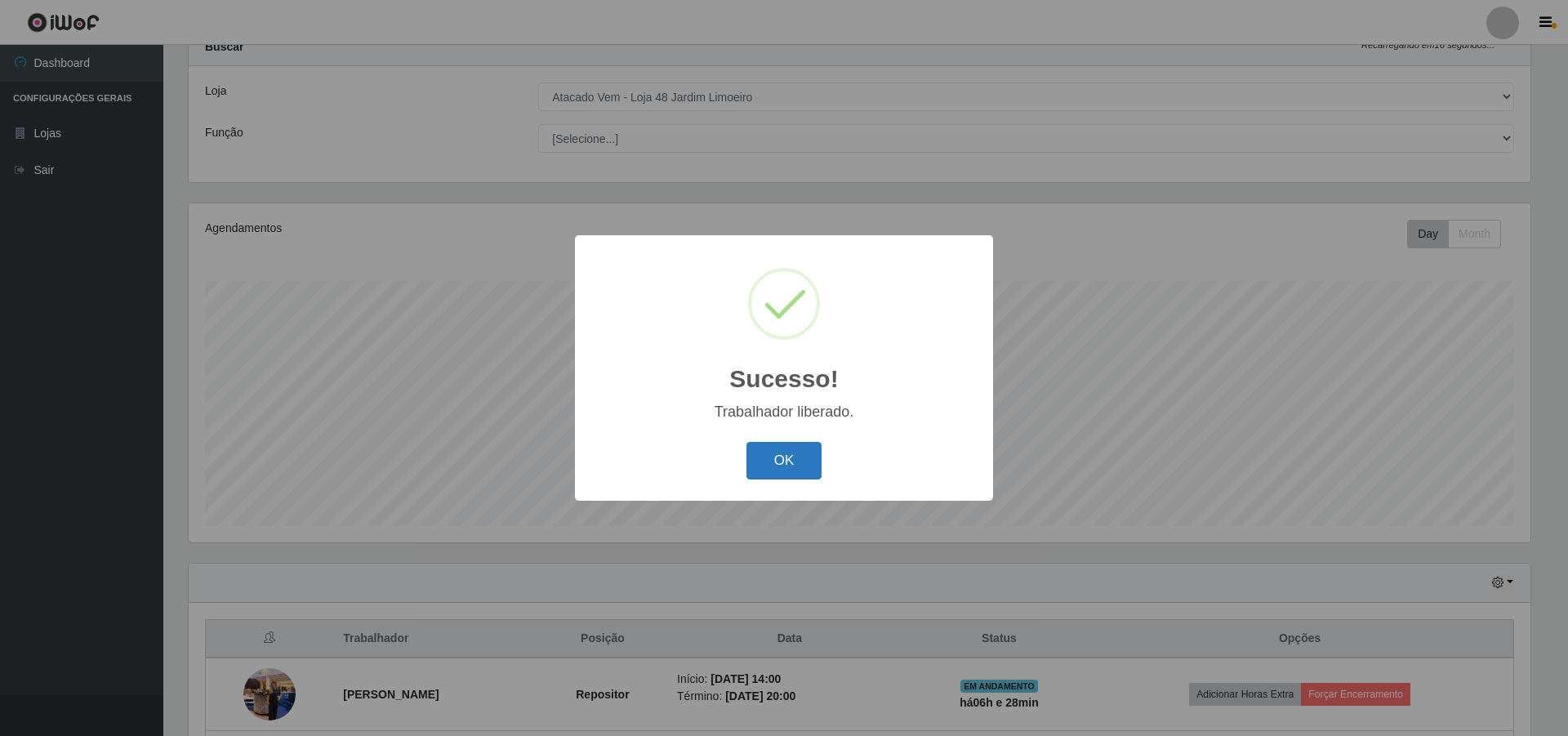
click at [777, 463] on button "OK" at bounding box center [784, 460] width 76 height 38
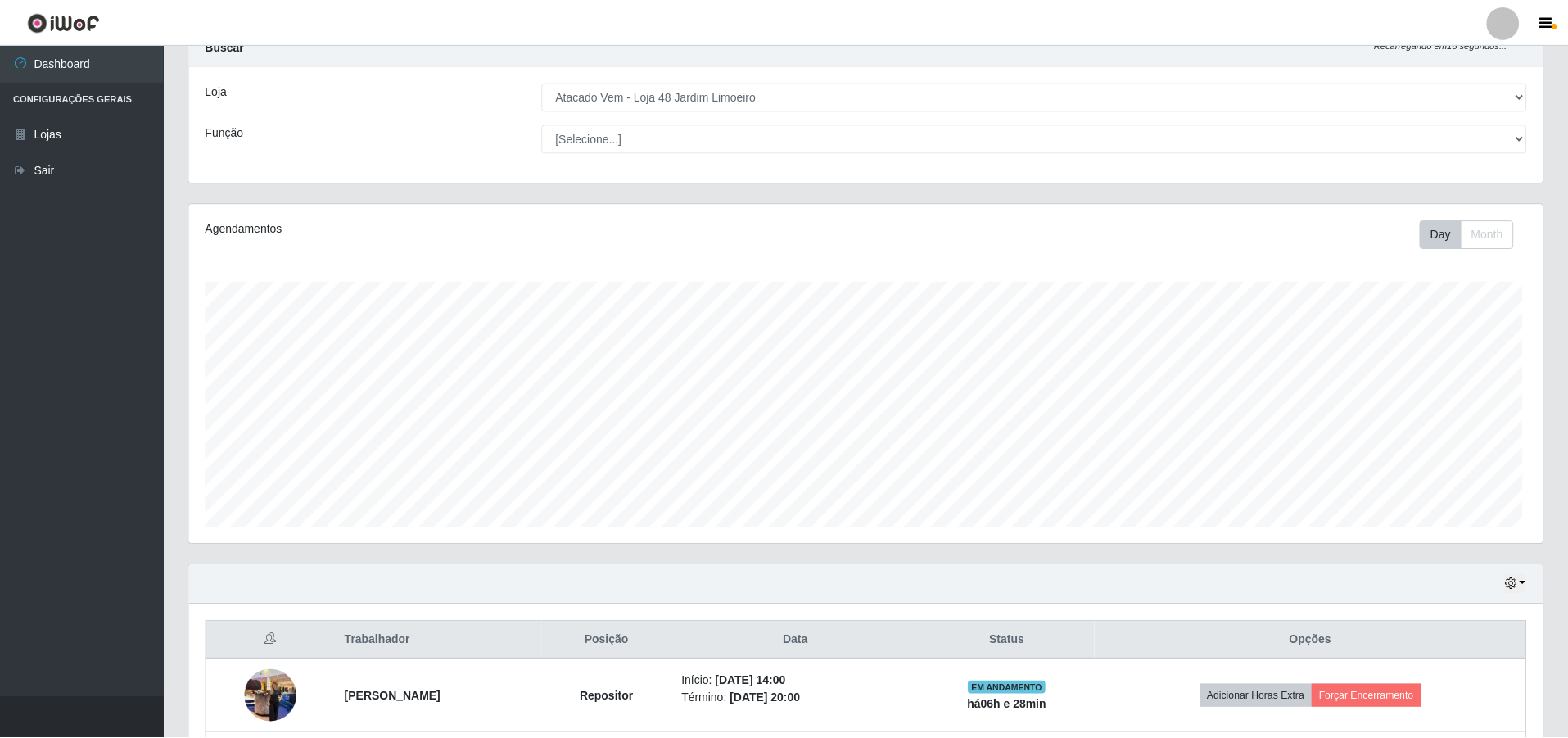
scroll to position [340, 1353]
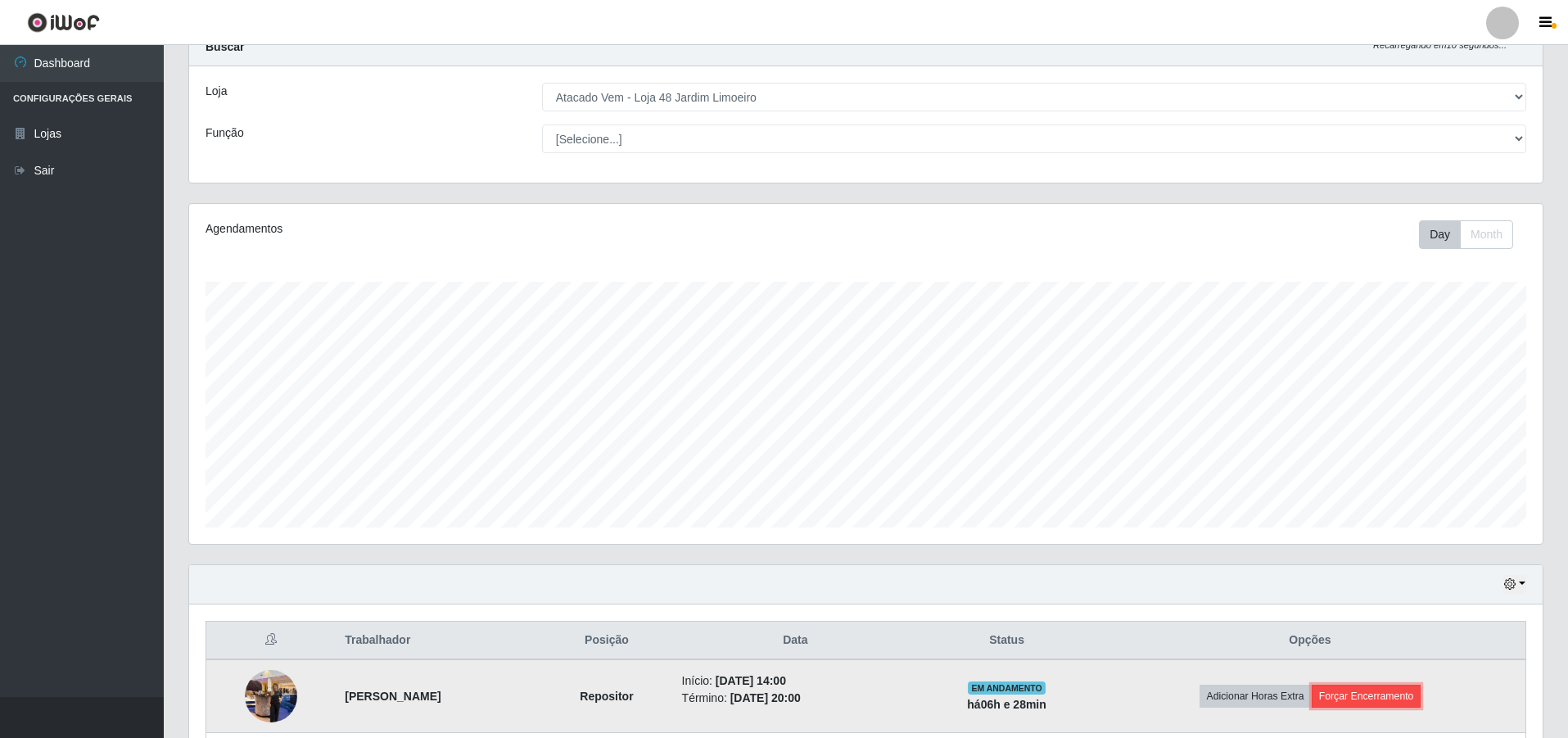
click at [779, 690] on button "Forçar Encerramento" at bounding box center [1366, 696] width 109 height 23
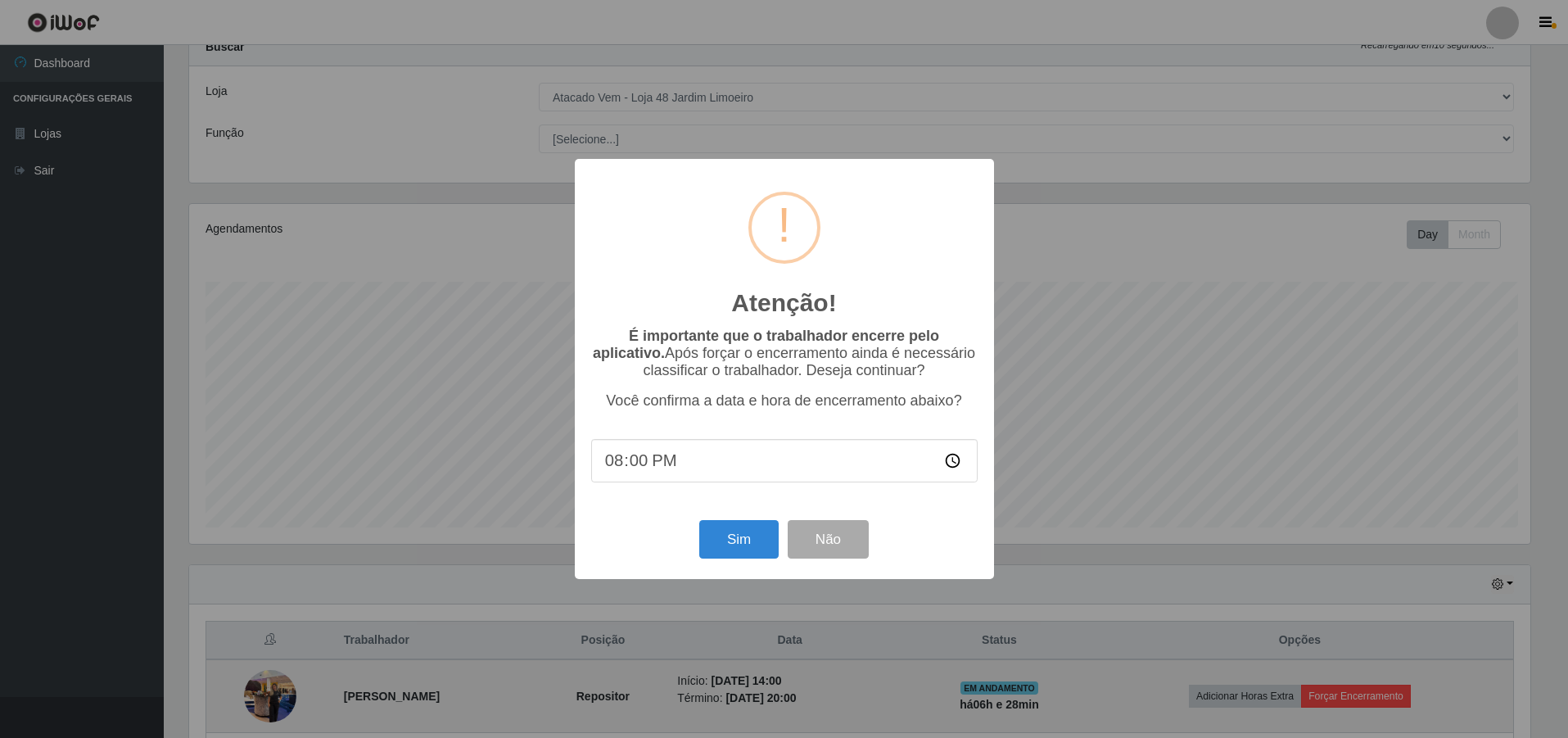
scroll to position [340, 1346]
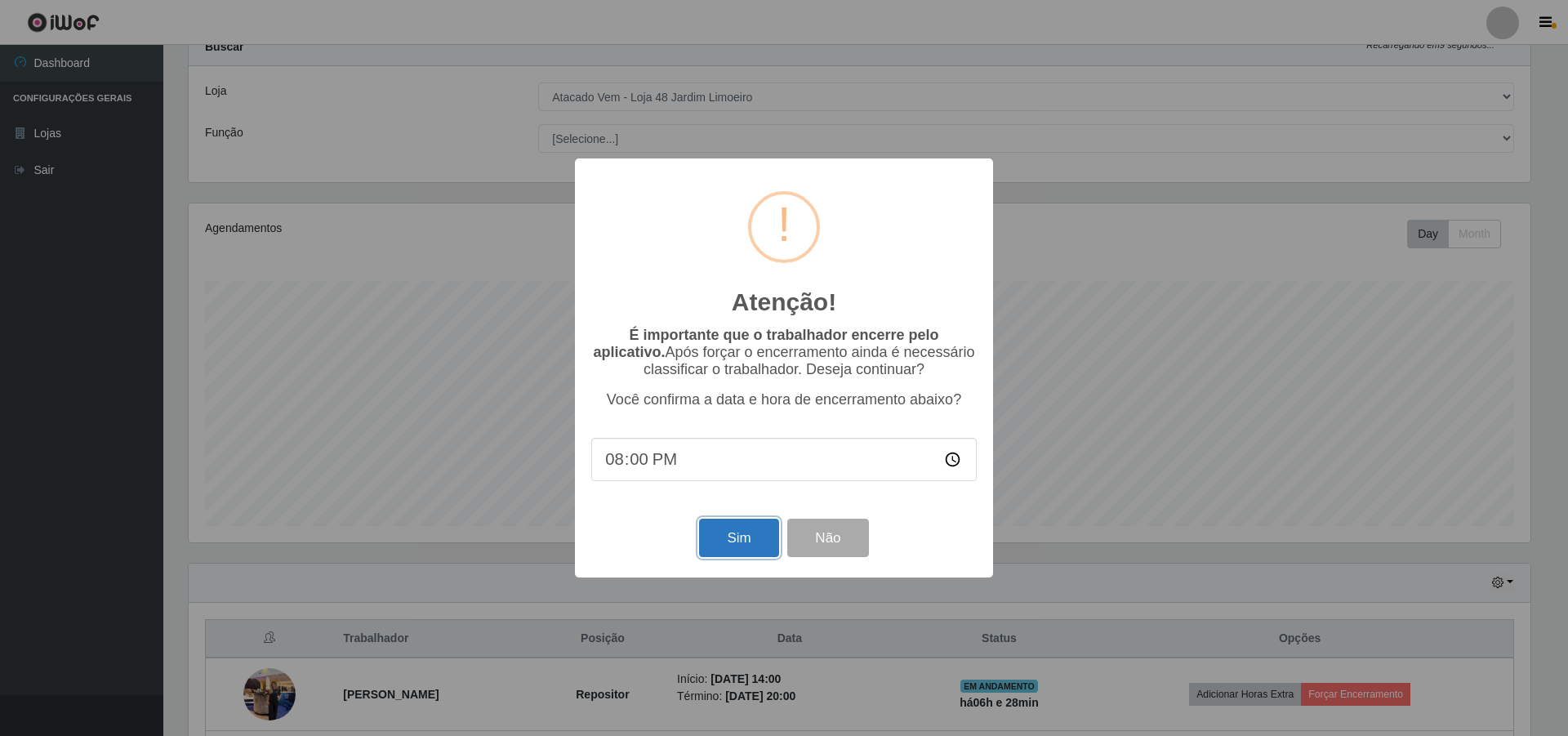
click at [740, 538] on button "Sim" at bounding box center [739, 537] width 80 height 38
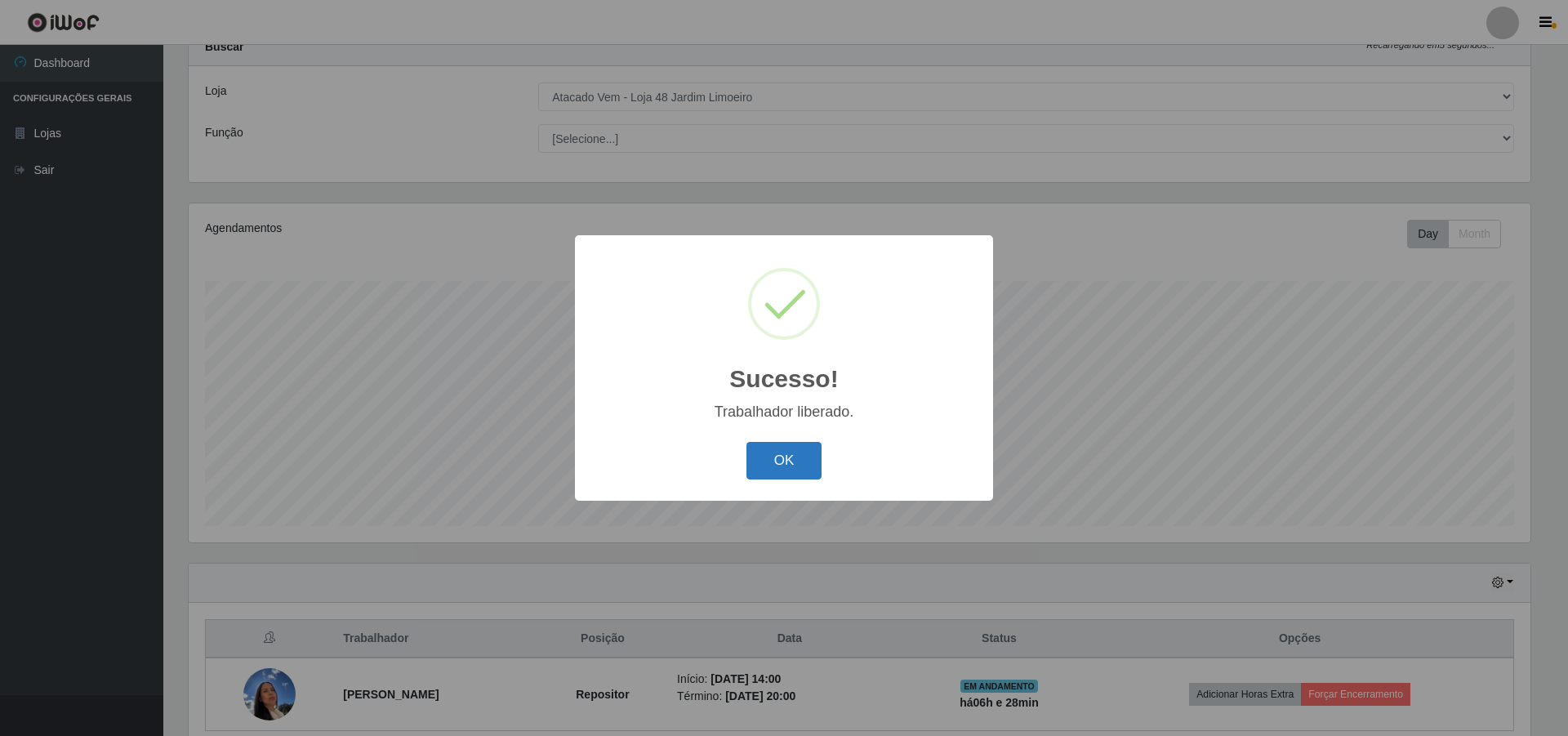
click at [777, 480] on button "OK" at bounding box center [784, 460] width 76 height 38
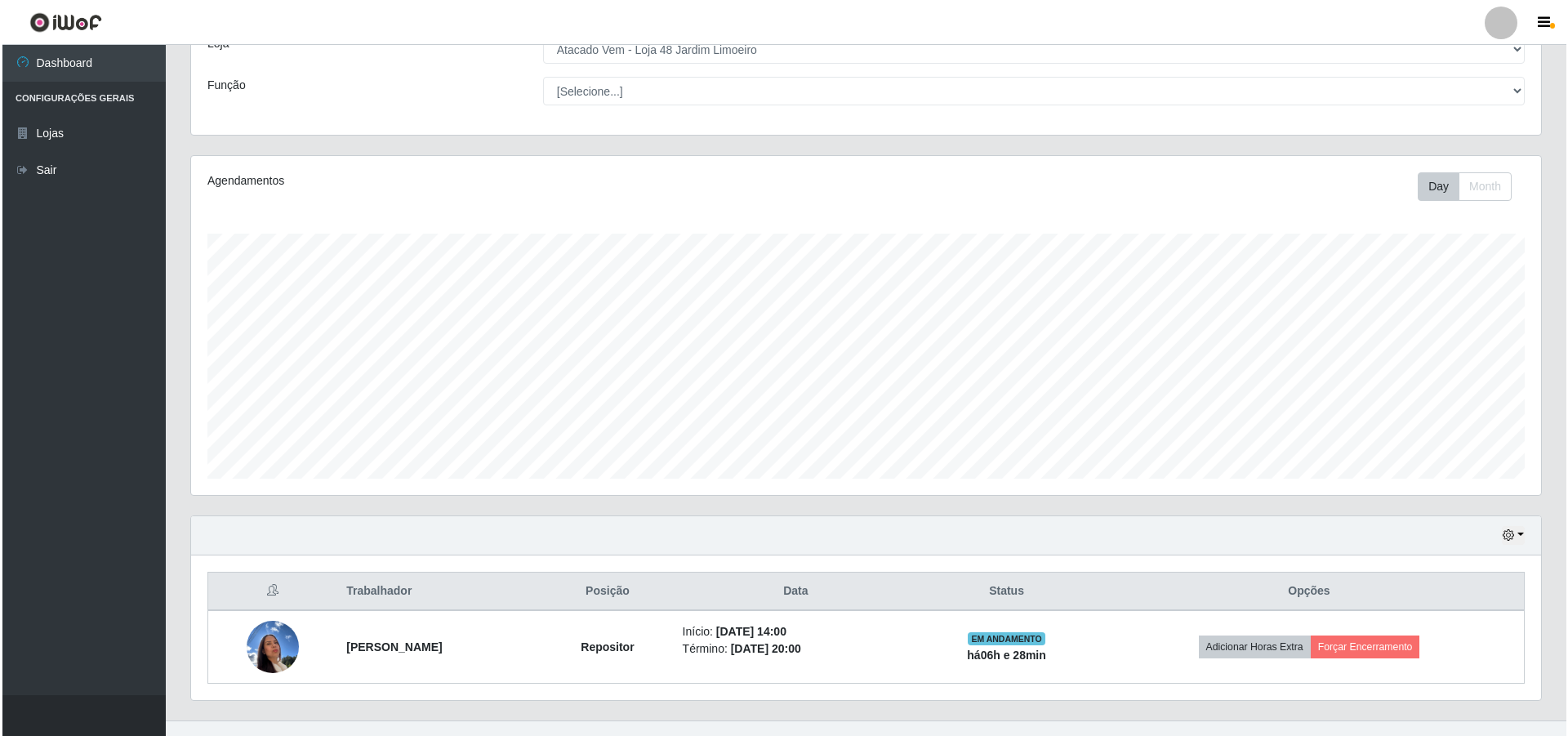
scroll to position [130, 0]
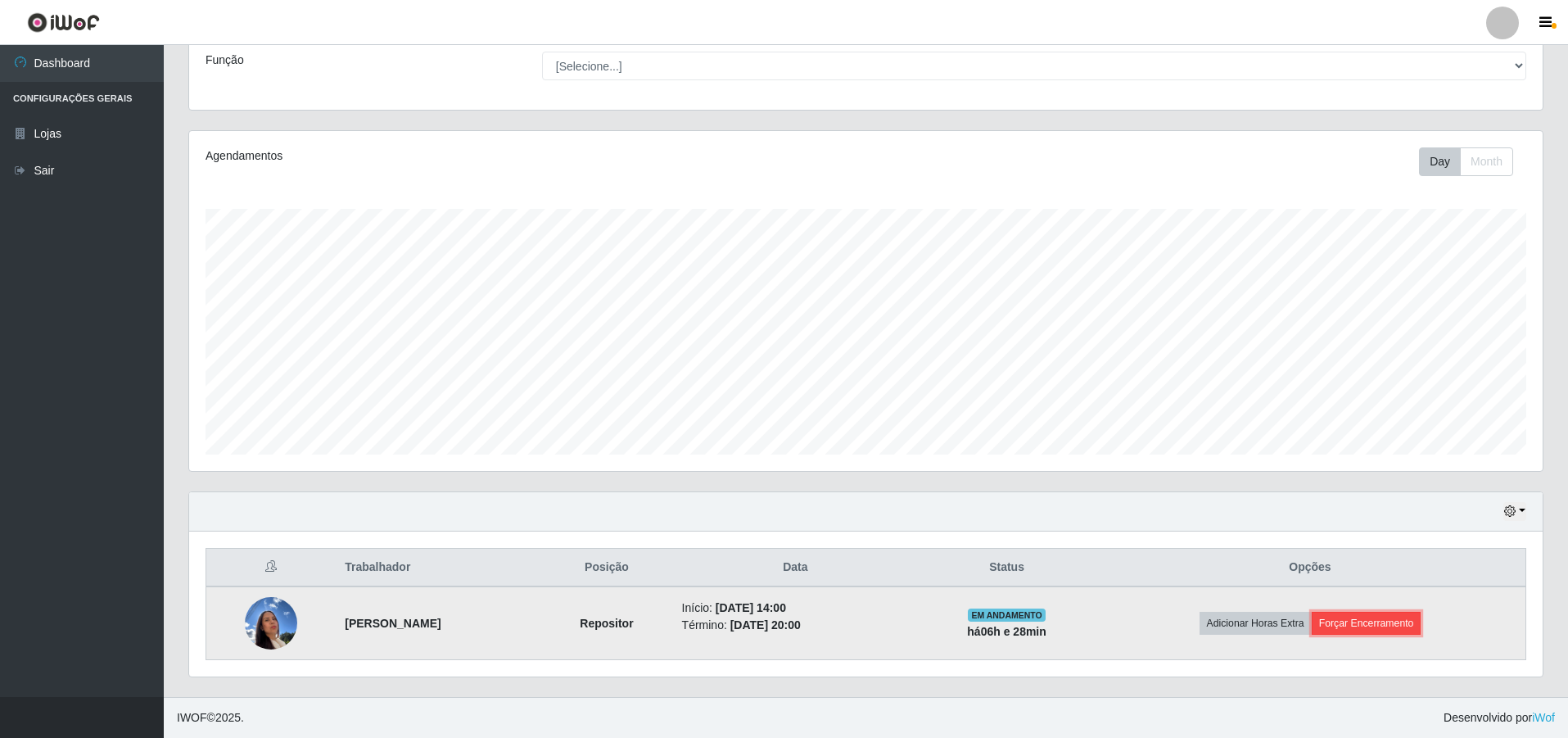
click at [779, 619] on button "Forçar Encerramento" at bounding box center [1366, 623] width 109 height 23
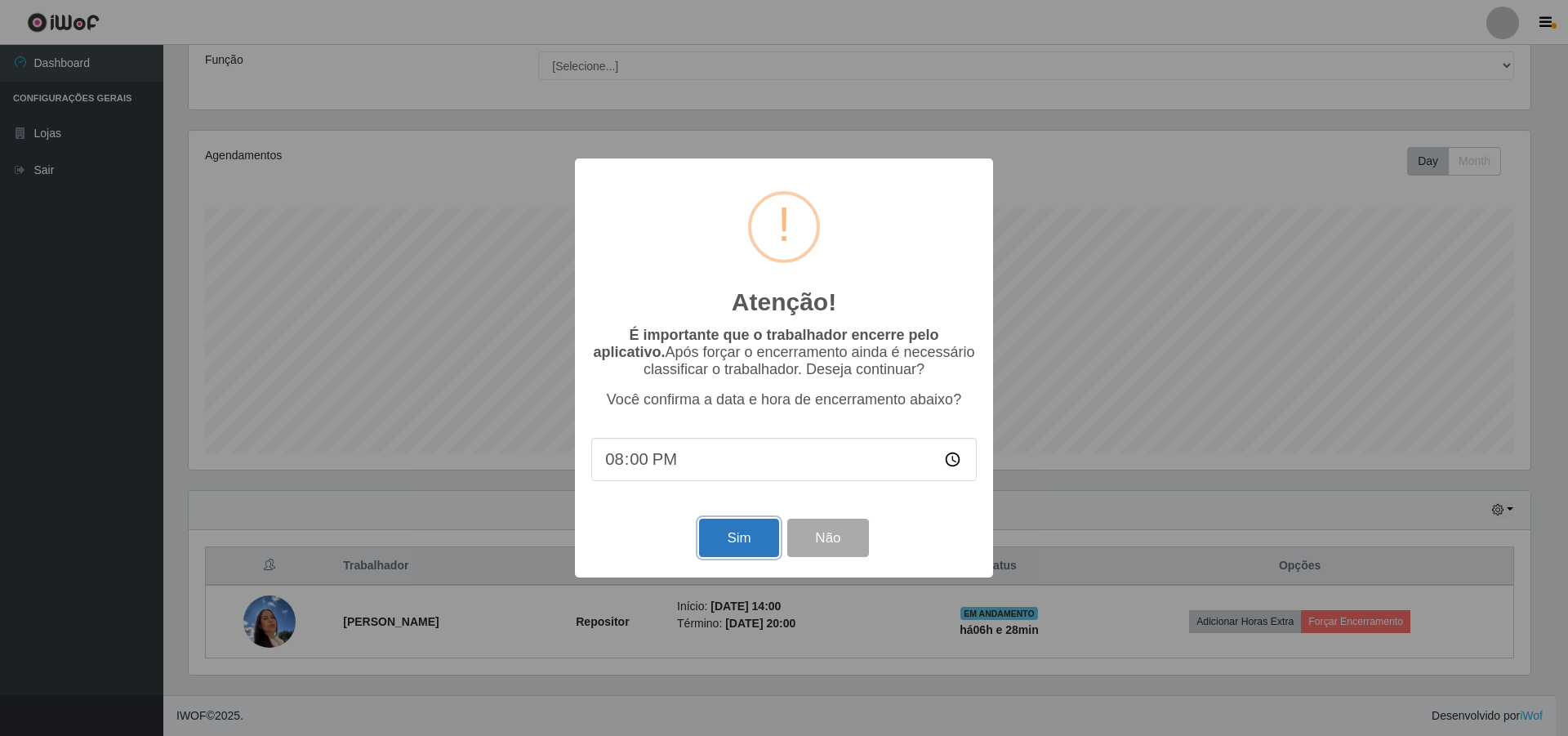
click at [762, 549] on button "Sim" at bounding box center [739, 537] width 80 height 38
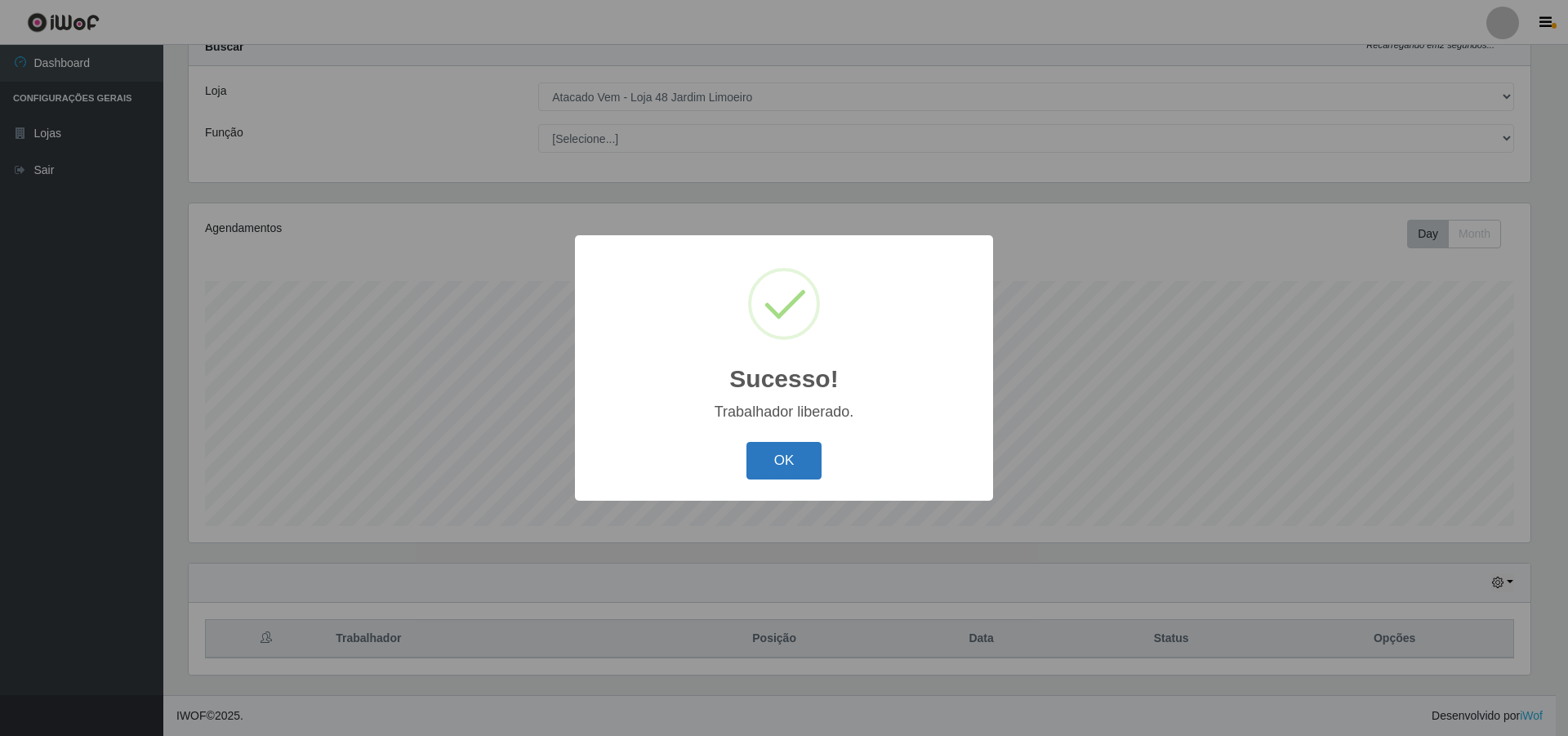
click at [777, 472] on button "OK" at bounding box center [784, 460] width 76 height 38
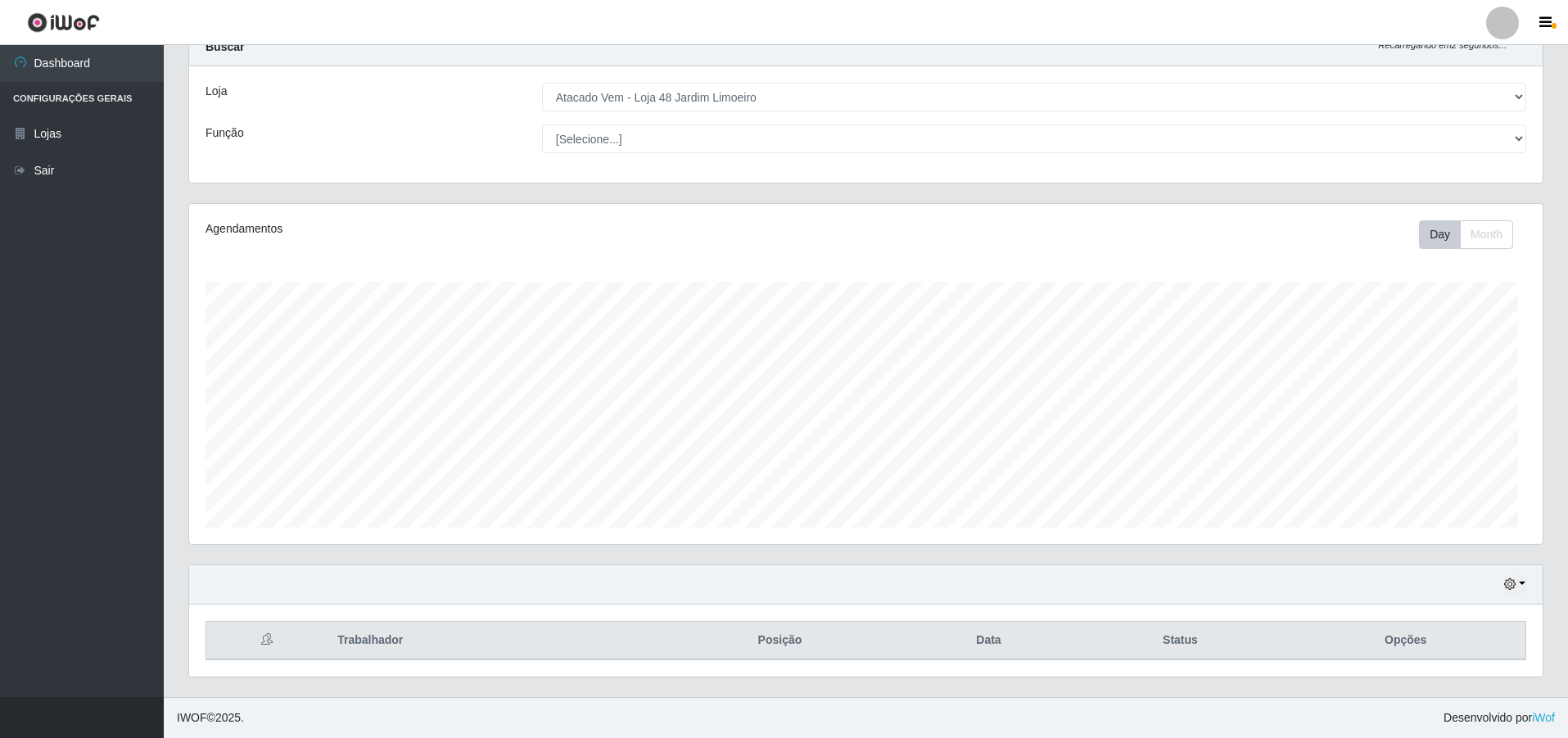
scroll to position [340, 1353]
